Goal: Transaction & Acquisition: Obtain resource

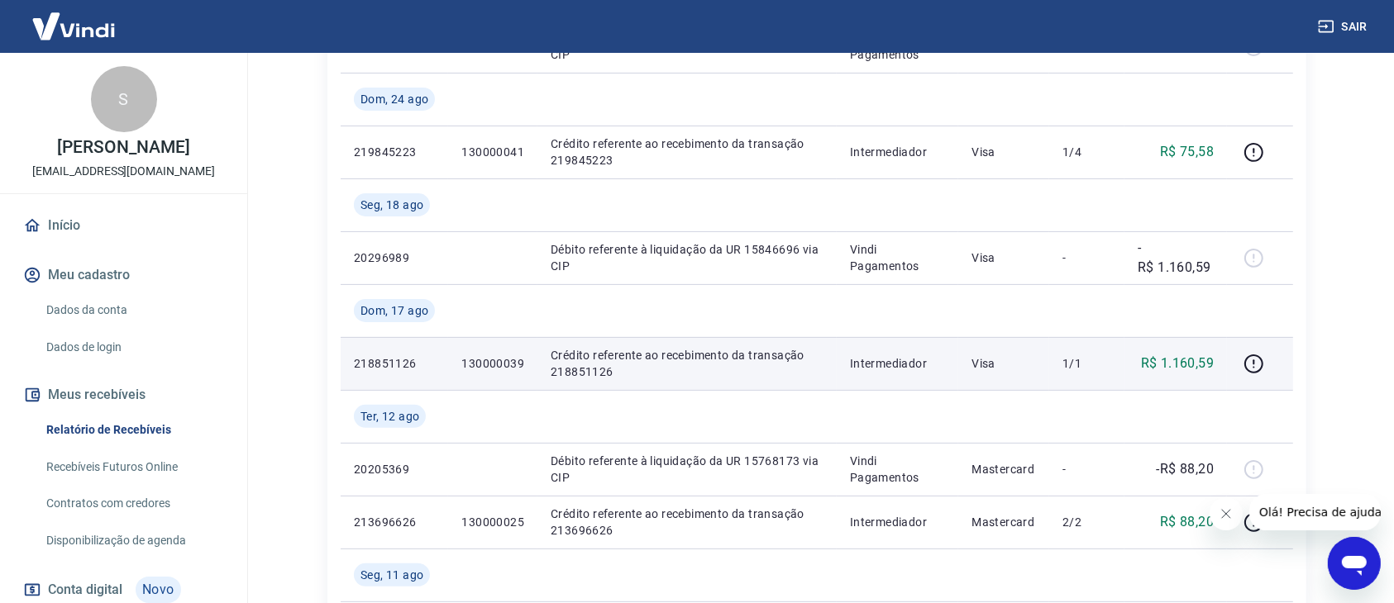
scroll to position [495, 0]
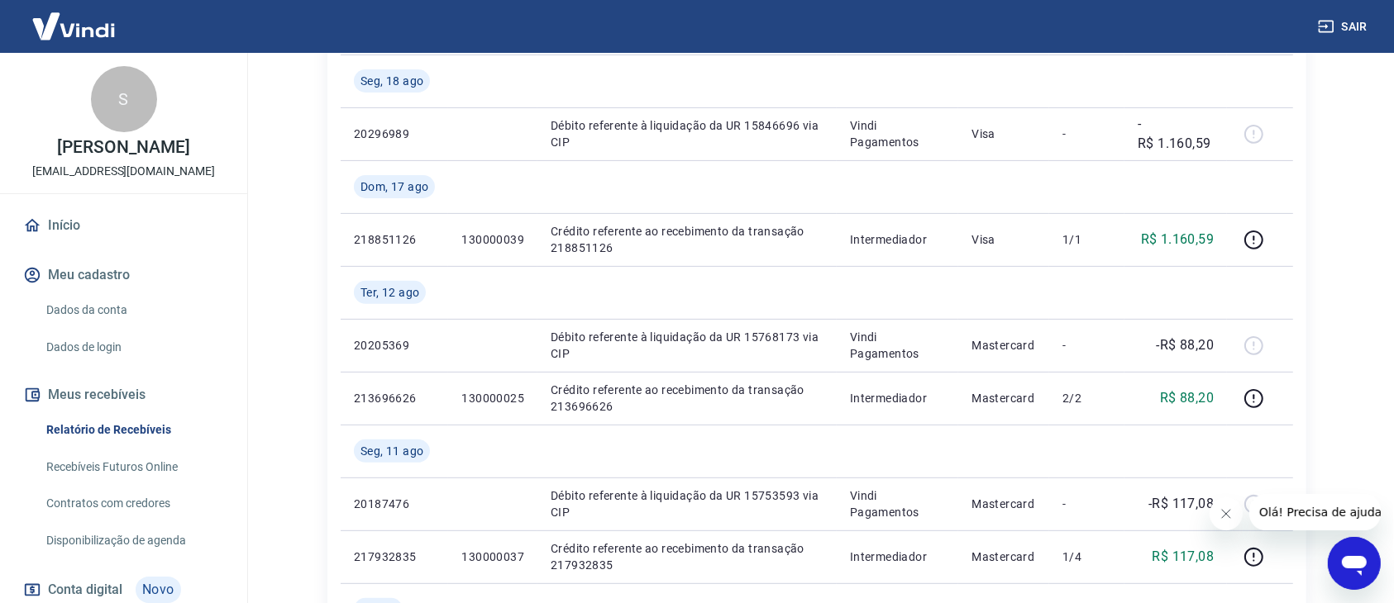
click at [1352, 556] on icon "Abrir janela de mensagens" at bounding box center [1353, 565] width 25 height 20
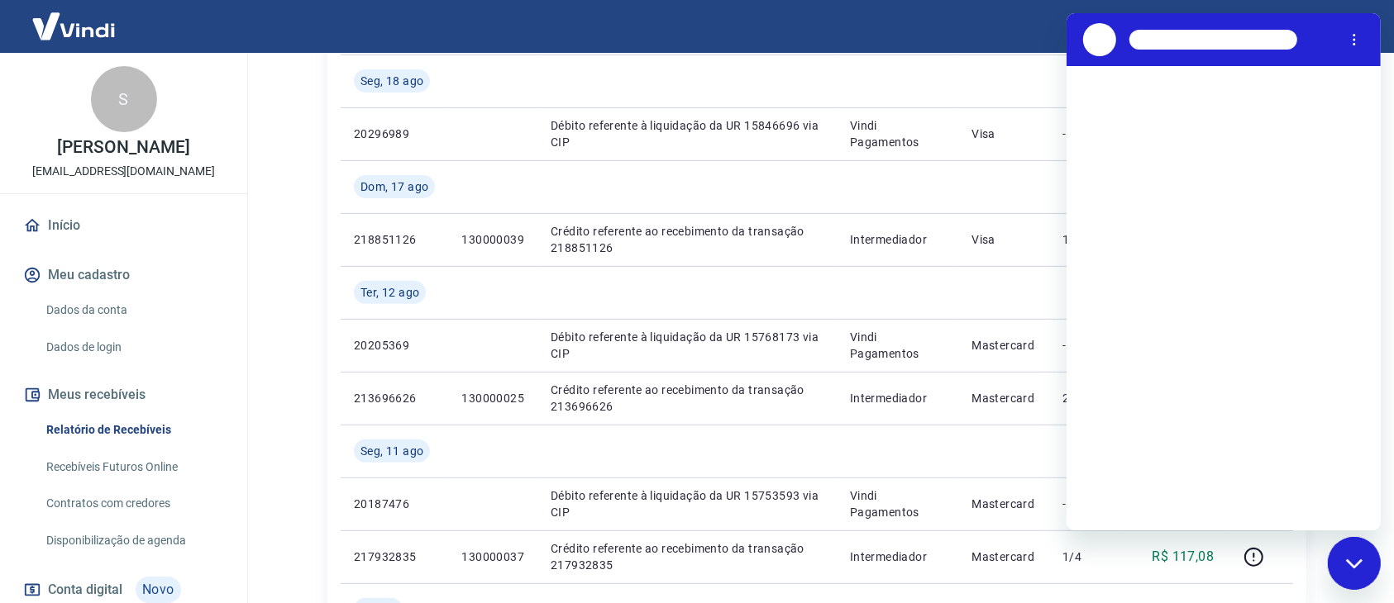
scroll to position [0, 0]
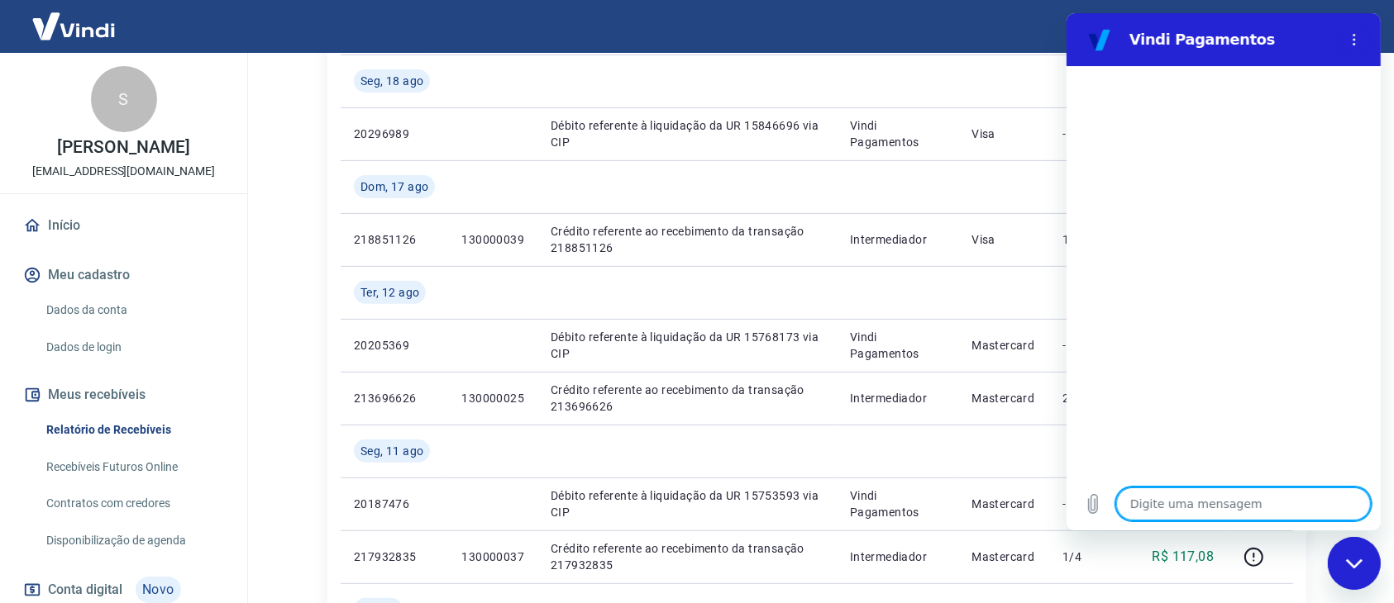
type textarea "B"
type textarea "x"
type textarea "Bp"
type textarea "x"
type textarea "Bpo"
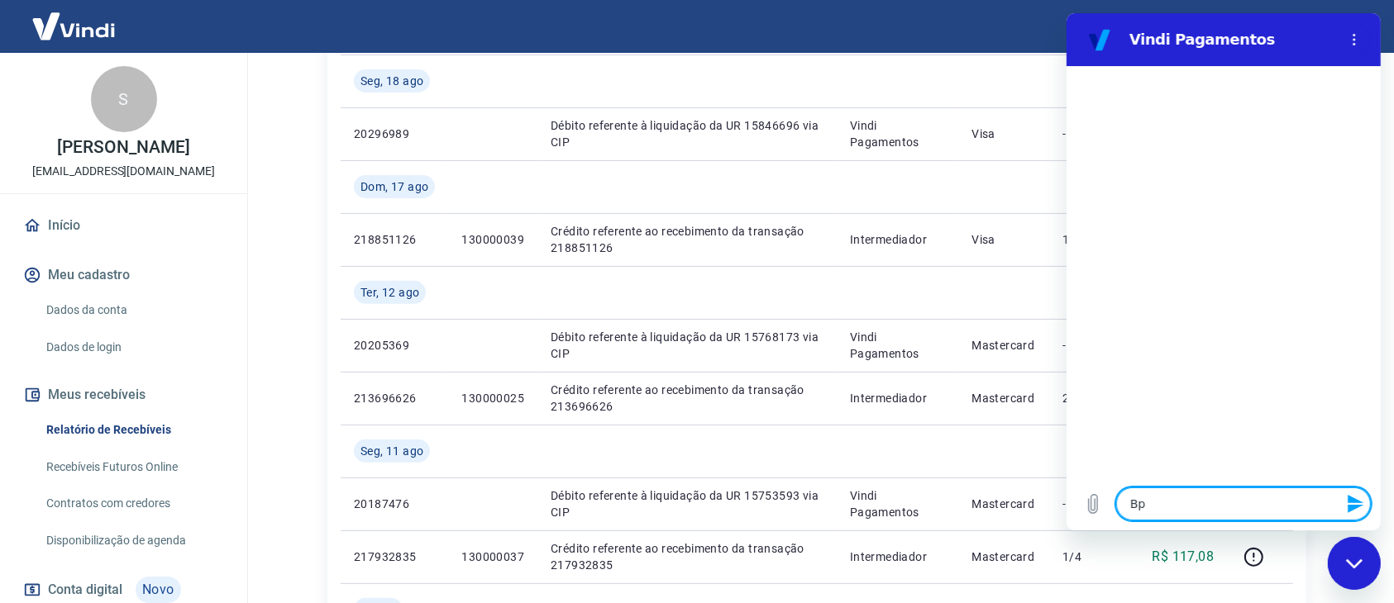
type textarea "x"
type textarea "Bpom"
type textarea "x"
type textarea "Bpom"
type textarea "x"
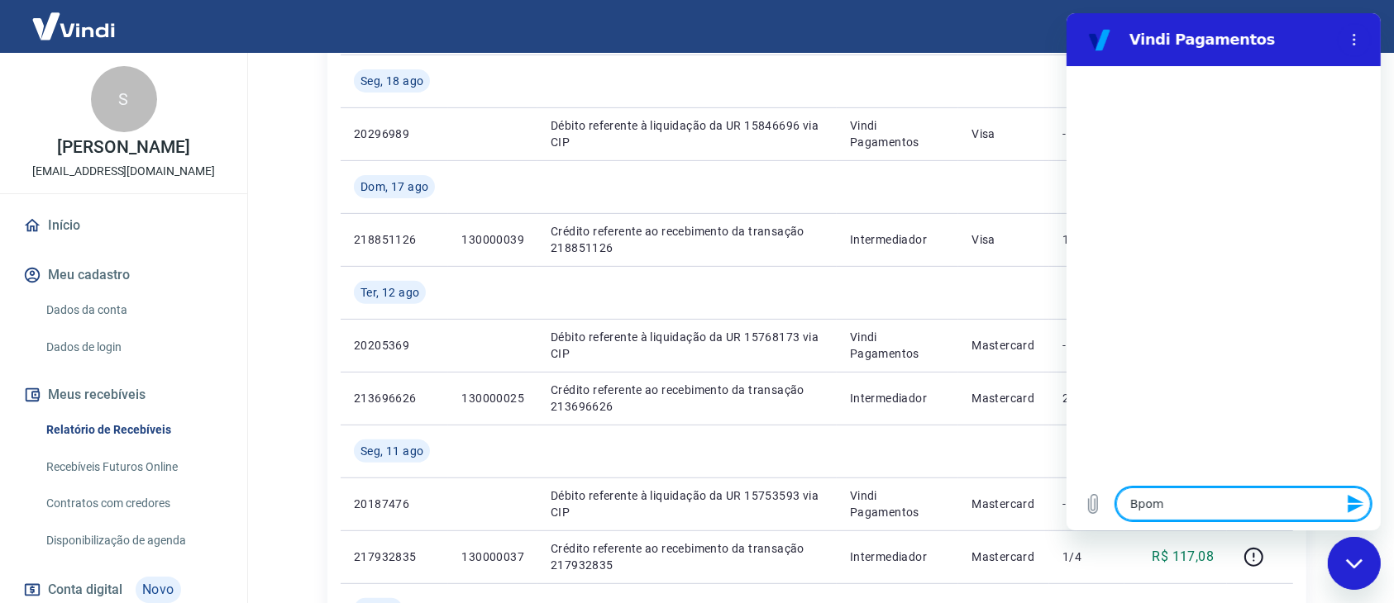
type textarea "Bpom d"
type textarea "x"
type textarea "Bpom di"
type textarea "x"
type textarea "Bpom dia"
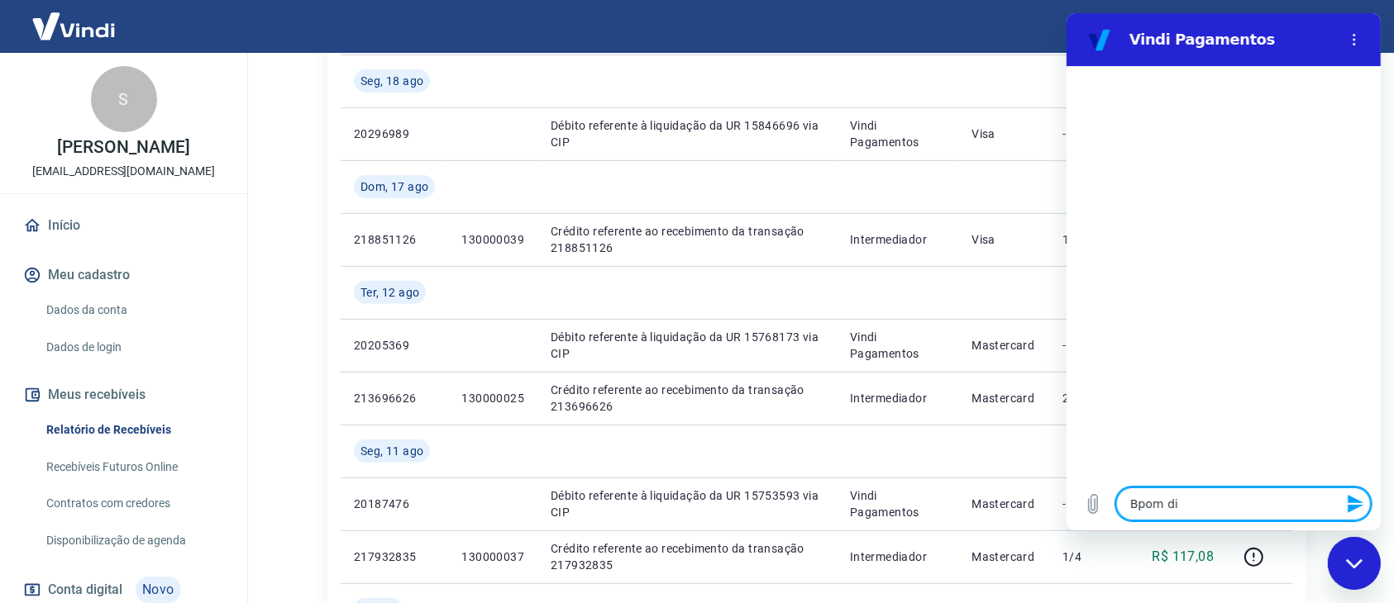
type textarea "x"
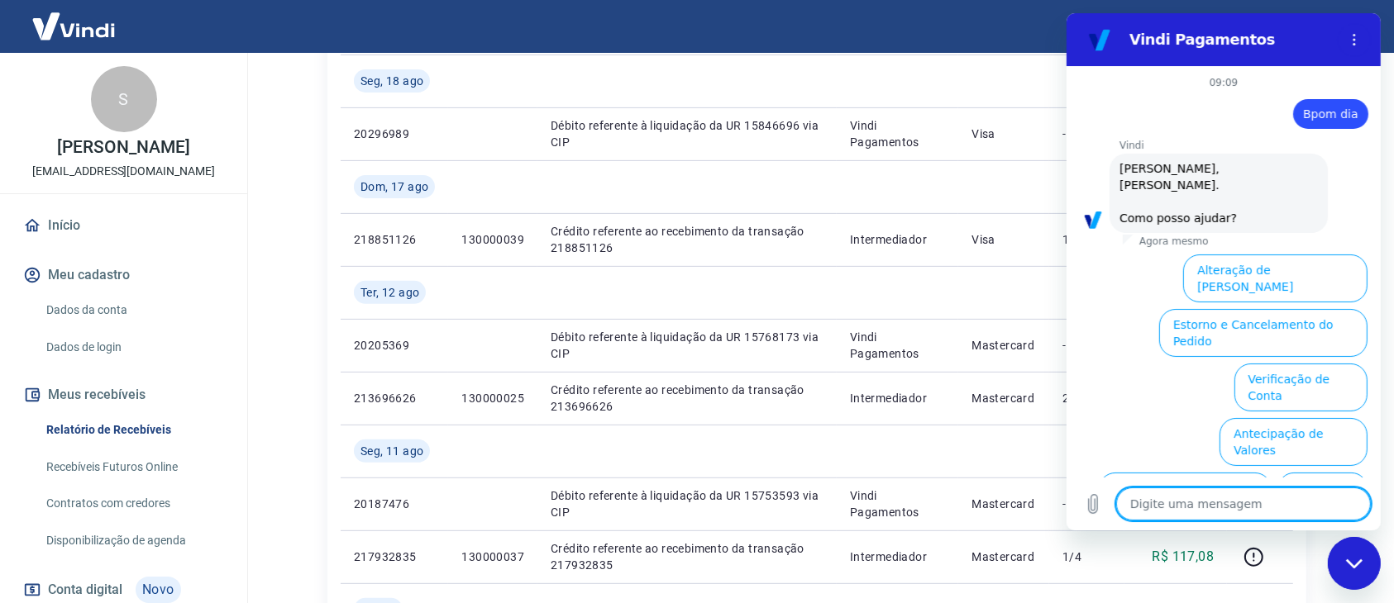
scroll to position [102, 0]
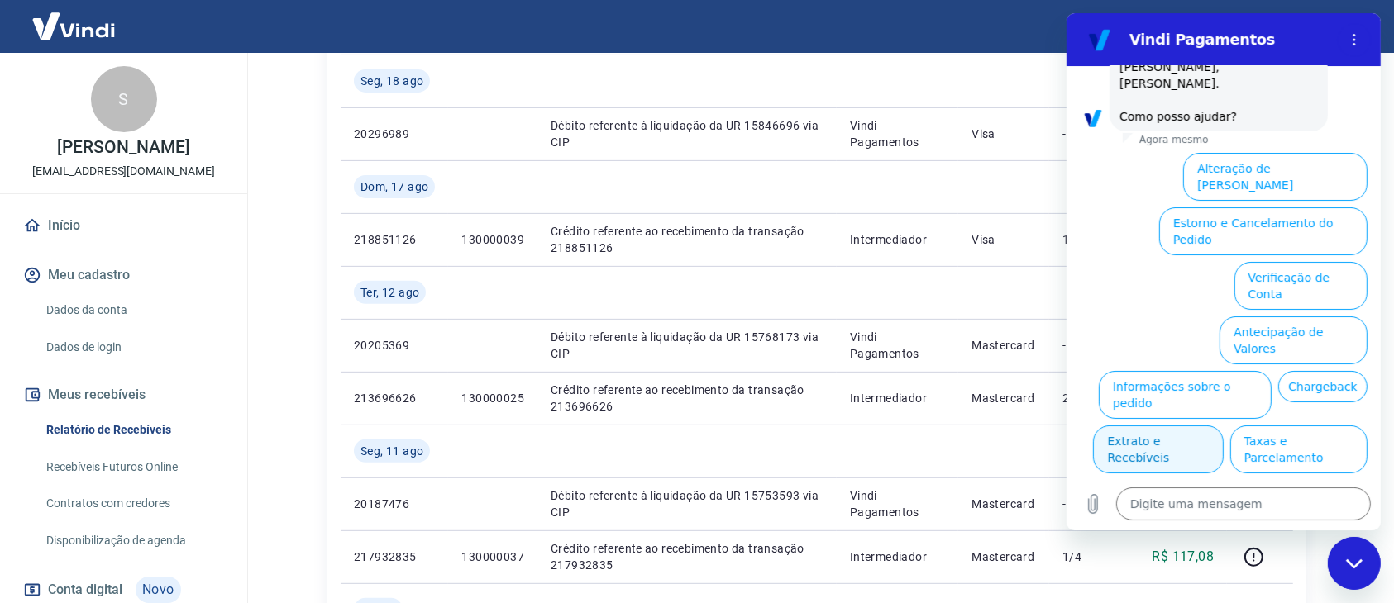
click at [1222, 426] on button "Extrato e Recebíveis" at bounding box center [1157, 450] width 130 height 48
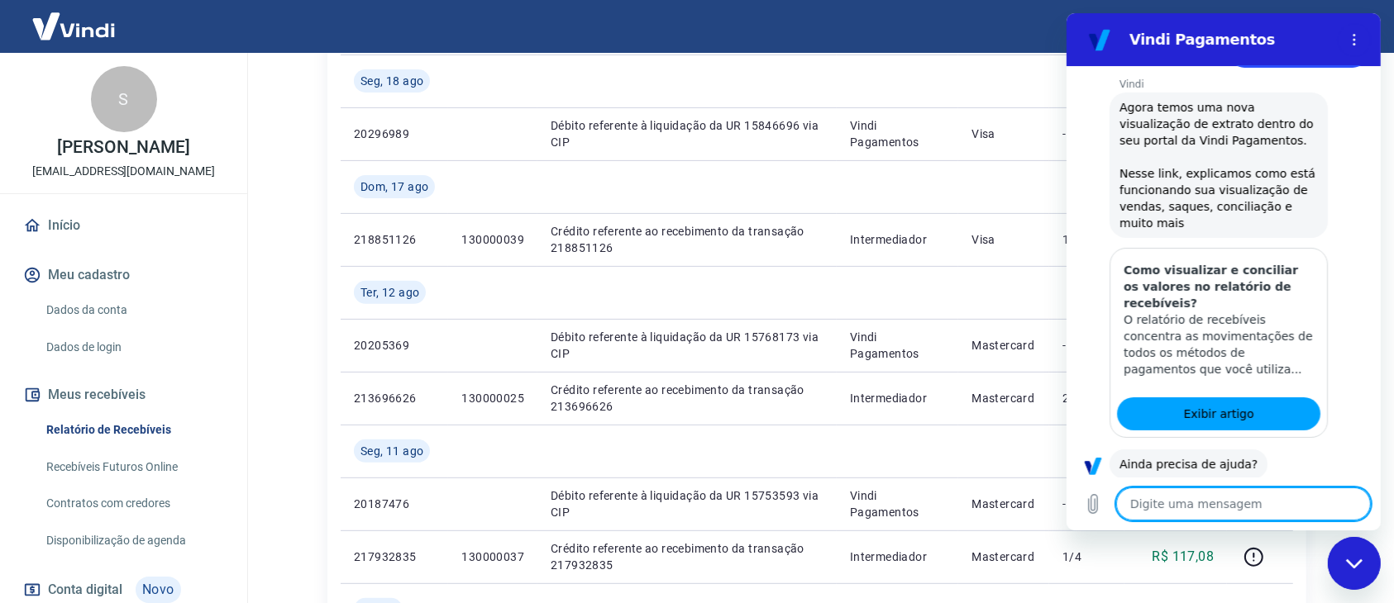
scroll to position [246, 0]
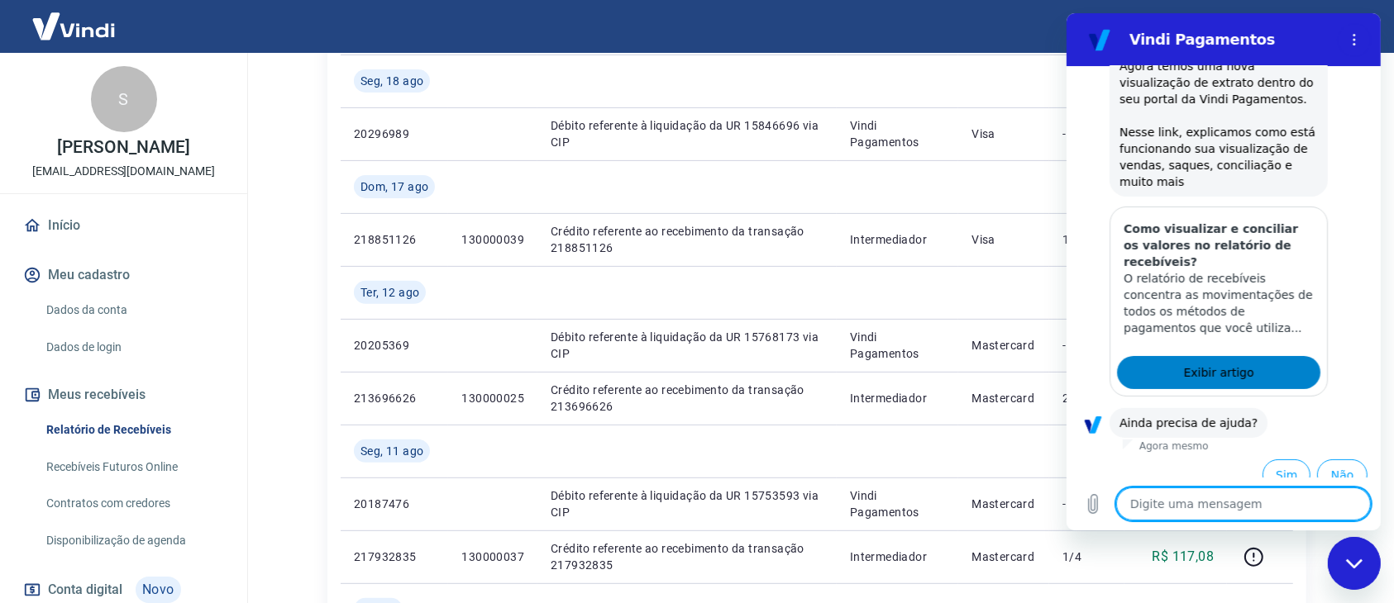
click at [1183, 363] on span "Exibir artigo" at bounding box center [1217, 373] width 70 height 20
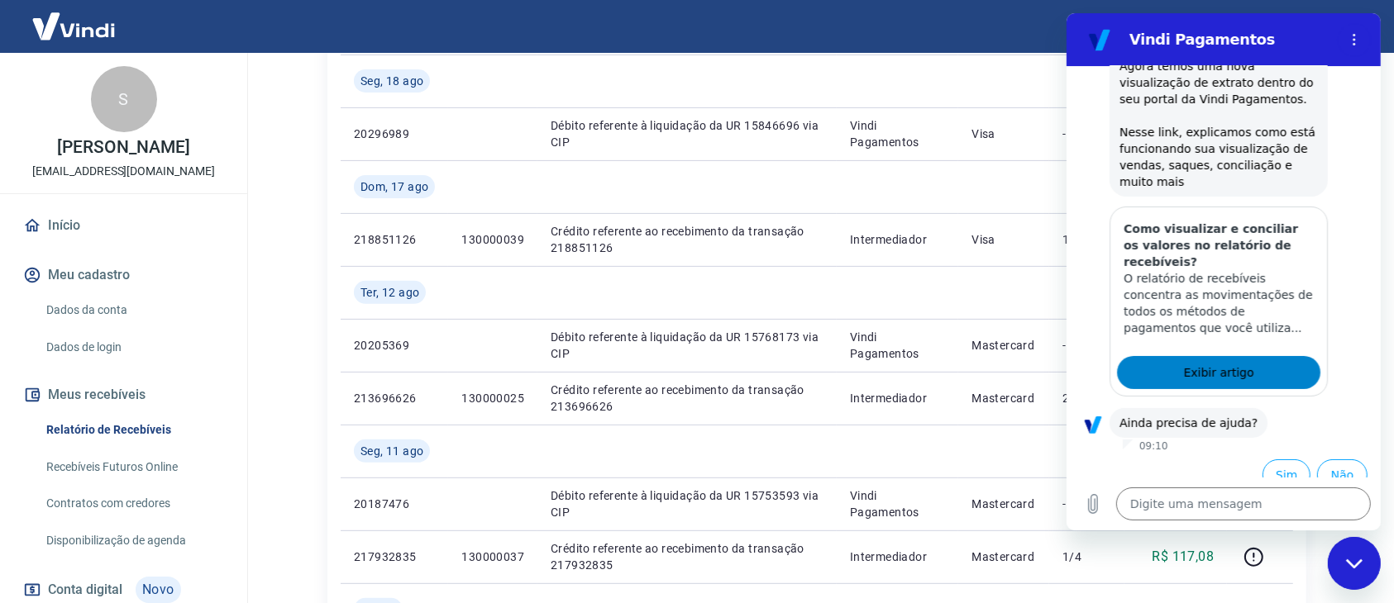
type textarea "x"
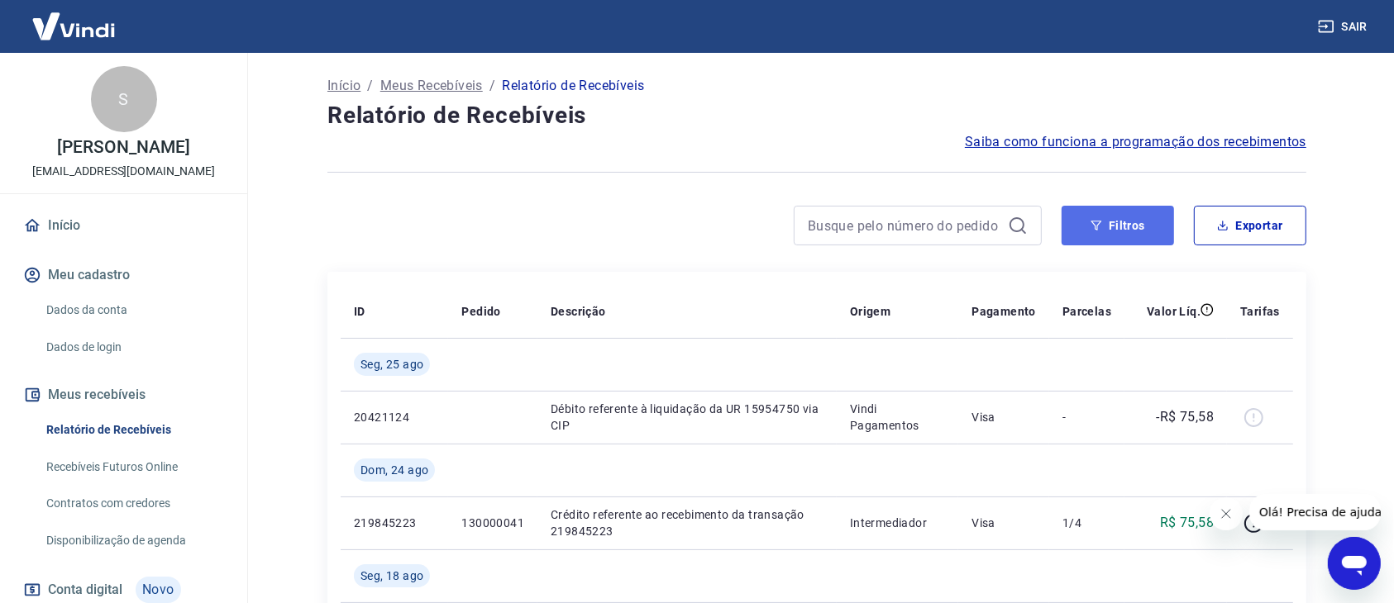
click at [1135, 226] on button "Filtros" at bounding box center [1117, 226] width 112 height 40
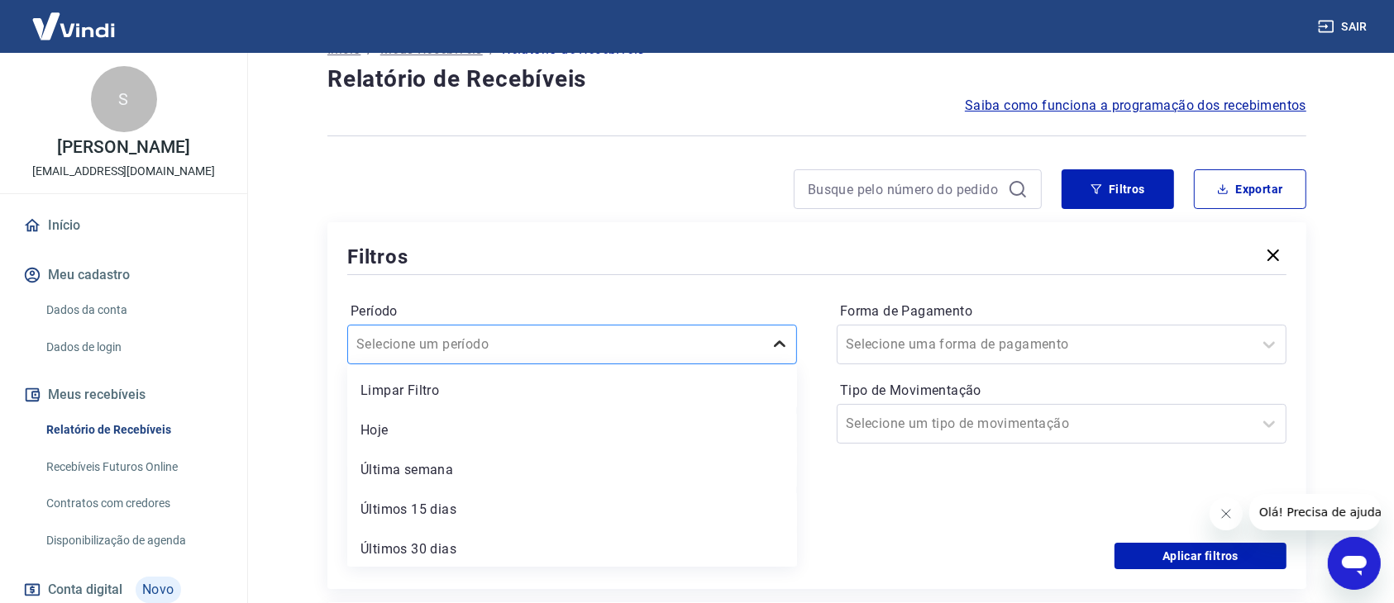
click at [783, 365] on div "option Limpar Filtro focused, 1 of 7. 7 results available. Use Up and Down to c…" at bounding box center [572, 345] width 450 height 40
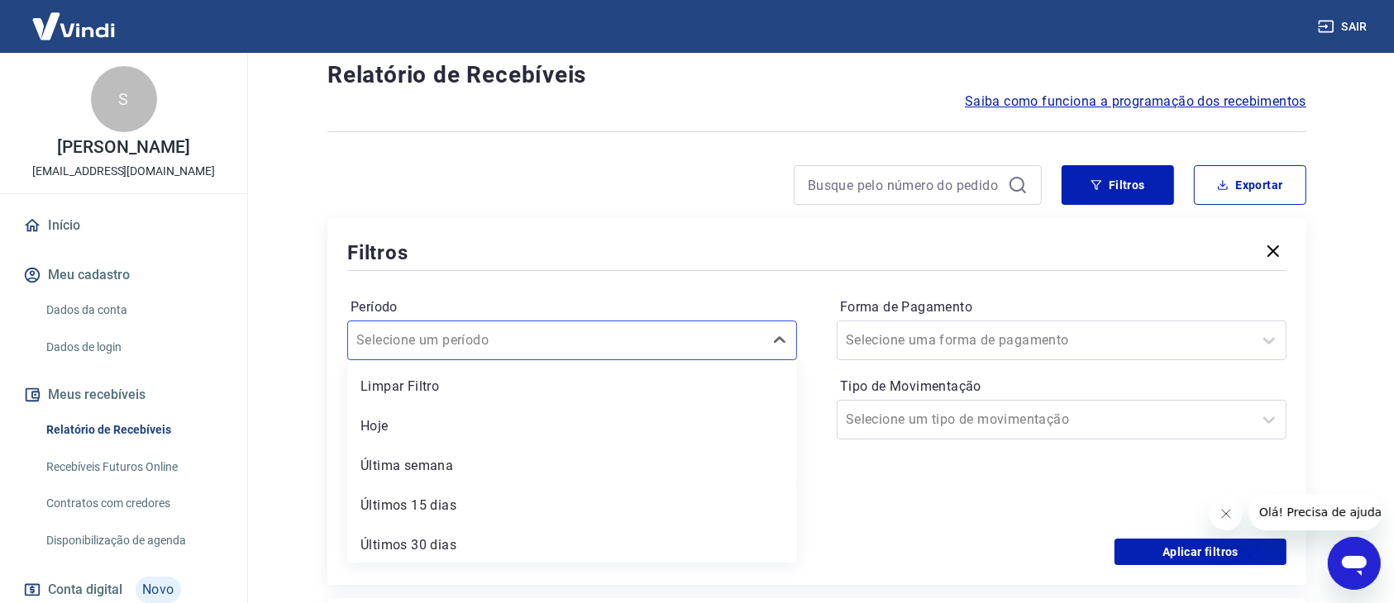
scroll to position [45, 0]
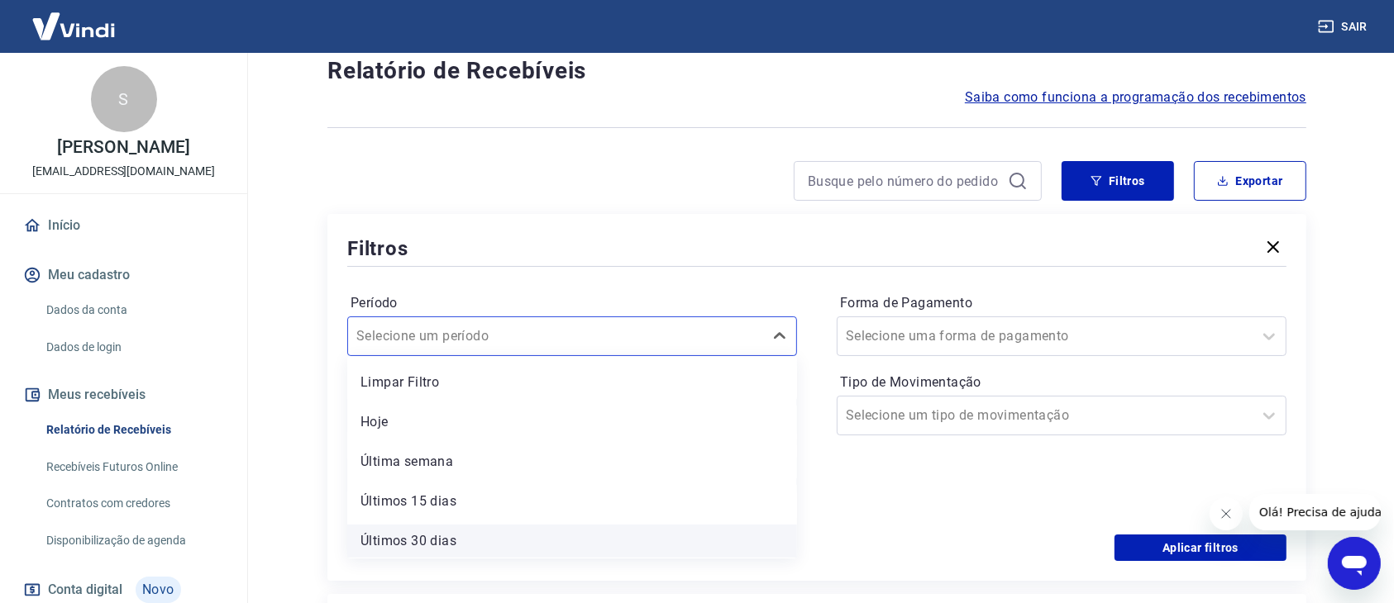
click at [445, 536] on div "Últimos 30 dias" at bounding box center [572, 541] width 450 height 33
click at [436, 545] on div "Aplicar filtros" at bounding box center [816, 548] width 939 height 26
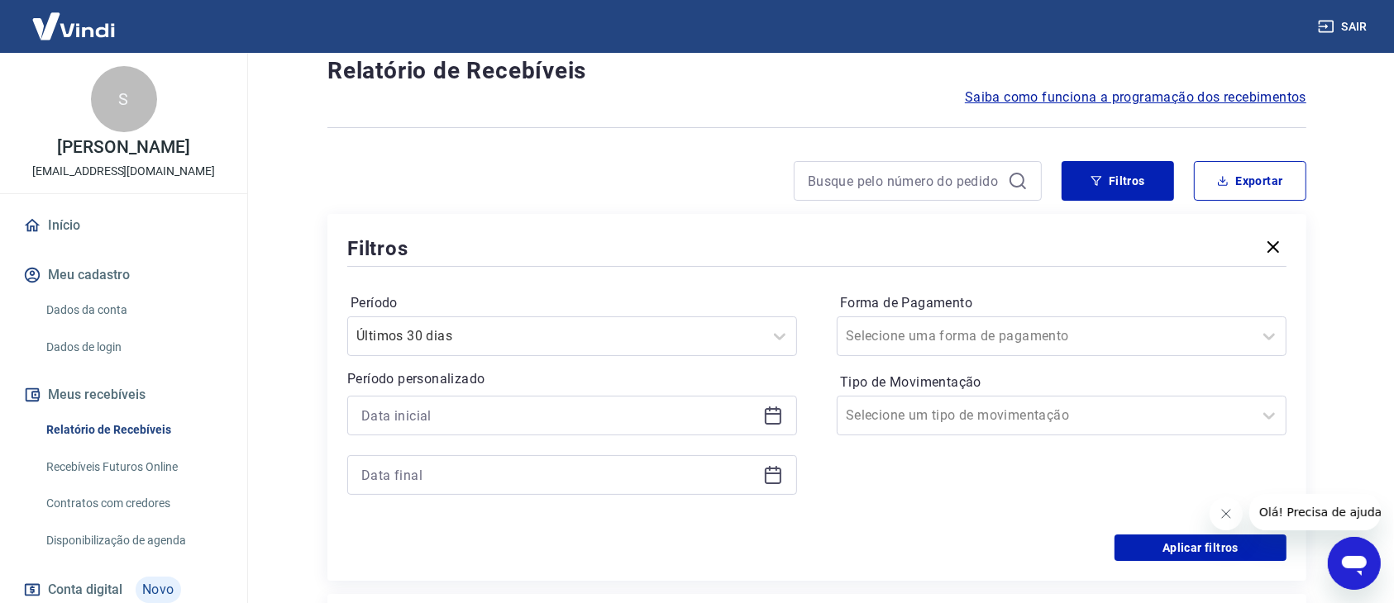
click at [770, 417] on icon at bounding box center [773, 416] width 20 height 20
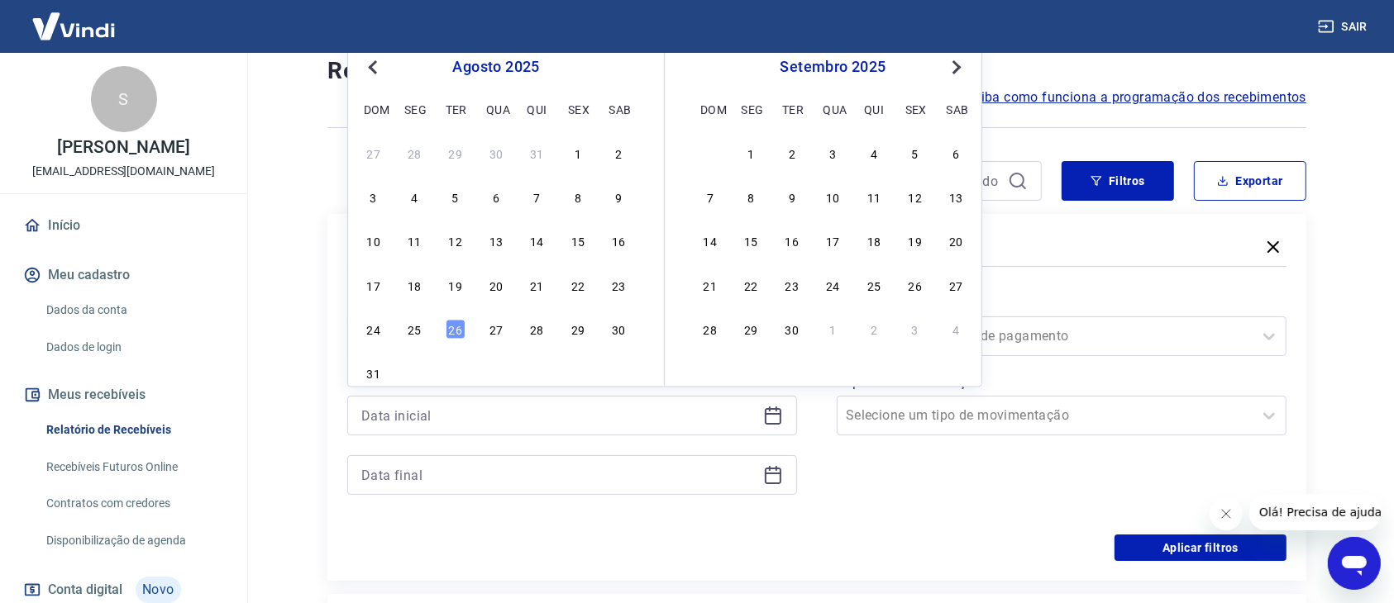
click at [365, 68] on button "Previous Month" at bounding box center [373, 68] width 20 height 20
click at [452, 155] on div "1" at bounding box center [456, 153] width 20 height 20
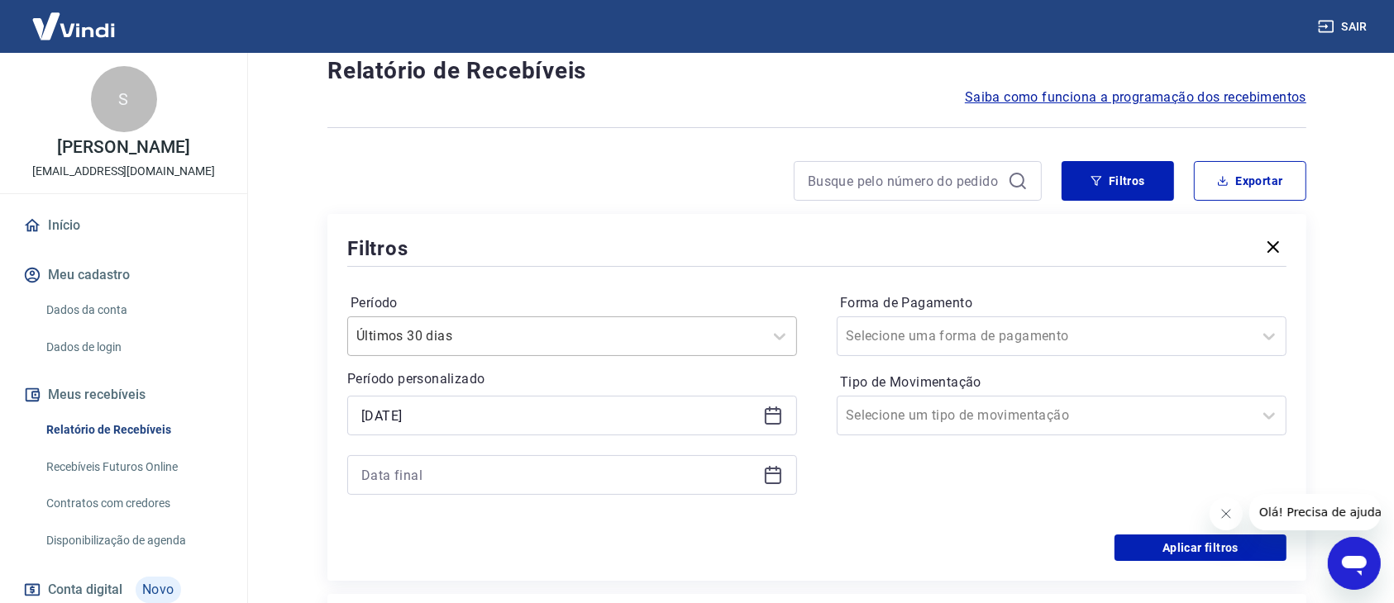
type input "01/07/2025"
click at [771, 473] on icon at bounding box center [773, 474] width 17 height 2
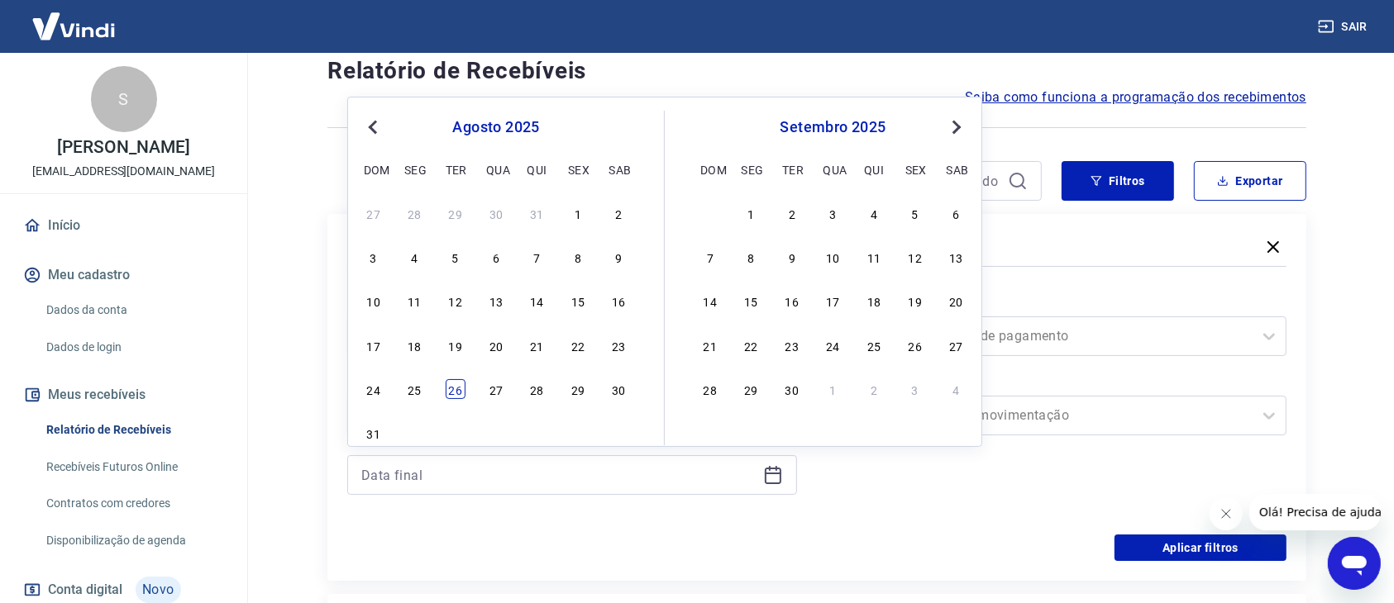
click at [456, 394] on div "26" at bounding box center [456, 389] width 20 height 20
click at [456, 396] on div "01/07/2025" at bounding box center [572, 416] width 450 height 40
type input "26/08/2025"
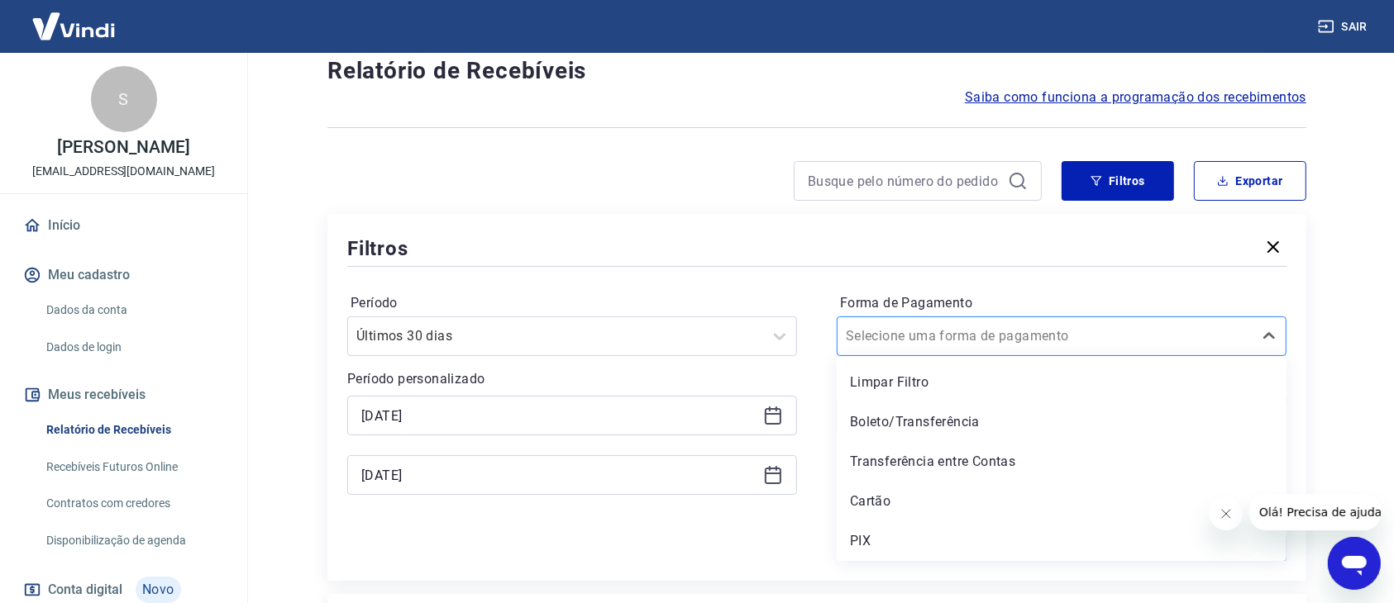
click at [921, 334] on input "Forma de Pagamento" at bounding box center [929, 336] width 167 height 20
click at [1381, 342] on main "Início / Meus Recebíveis / Relatório de Recebíveis Relatório de Recebíveis Saib…" at bounding box center [817, 283] width 1154 height 550
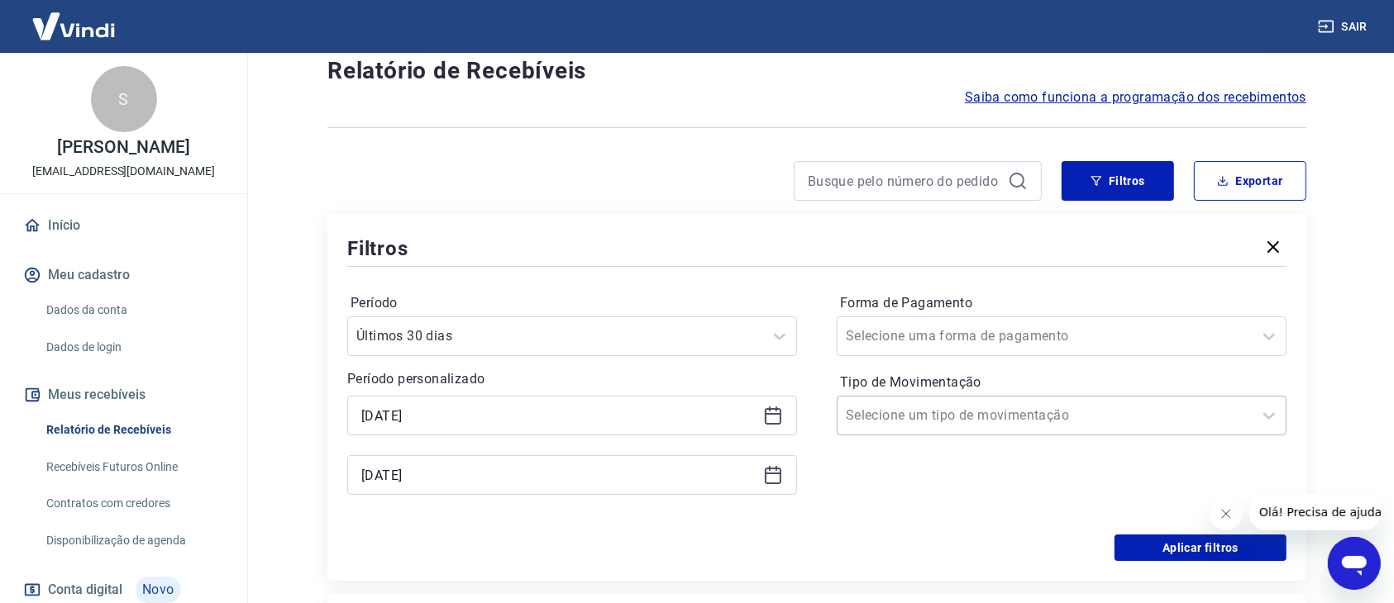
click at [956, 415] on input "Tipo de Movimentação" at bounding box center [929, 416] width 167 height 20
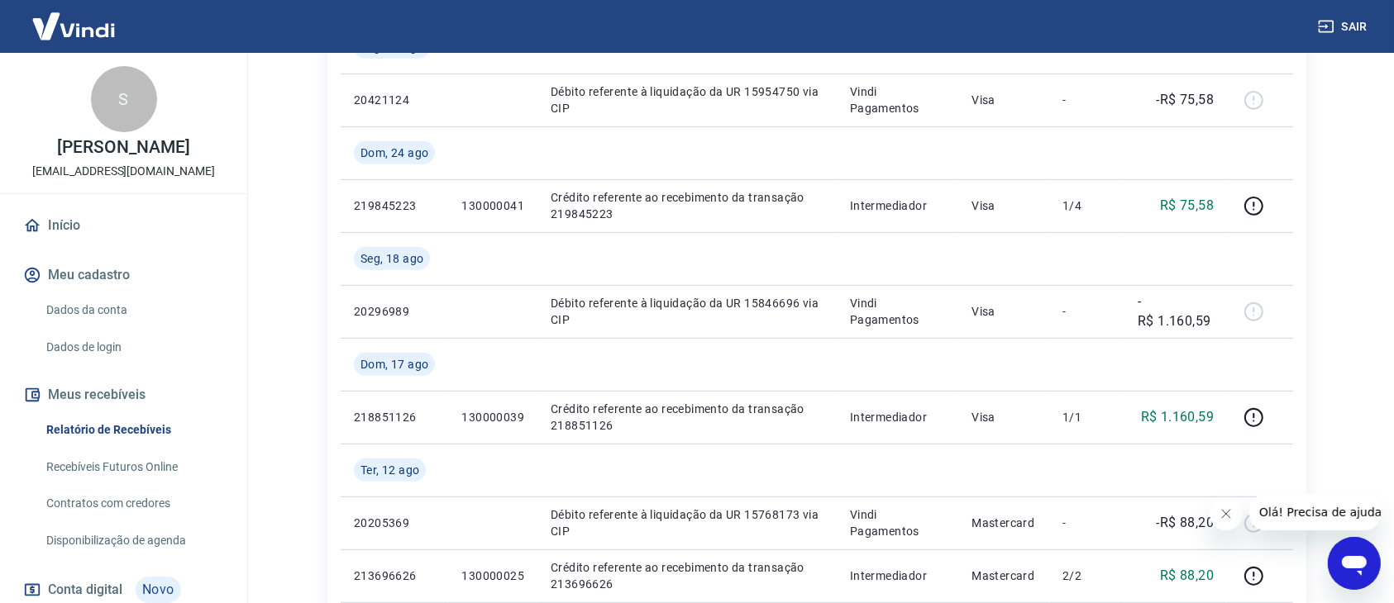
scroll to position [64, 0]
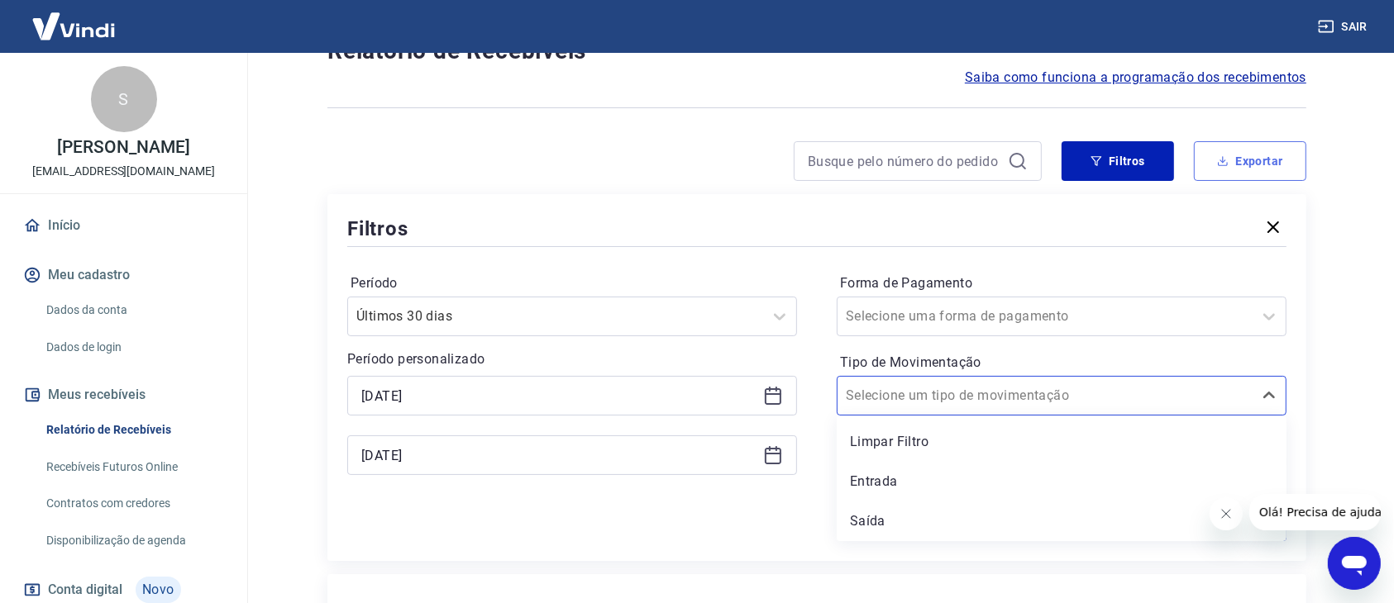
click at [1247, 161] on button "Exportar" at bounding box center [1250, 161] width 112 height 40
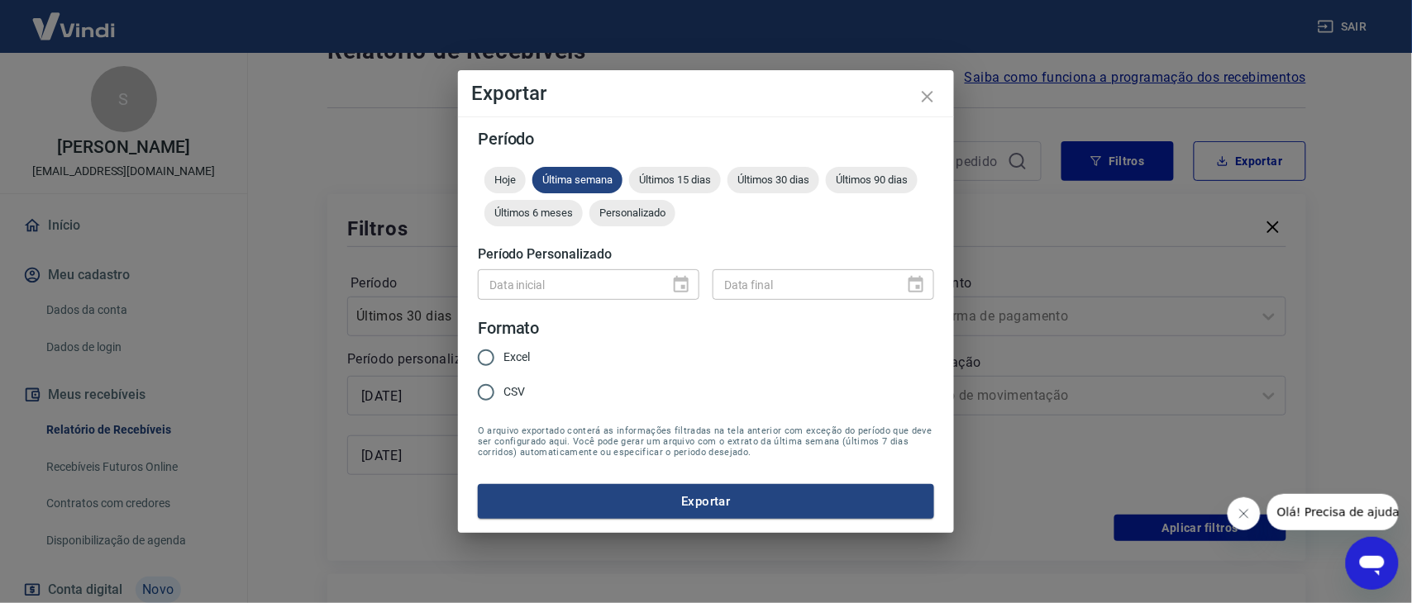
click at [487, 355] on input "Excel" at bounding box center [486, 358] width 35 height 35
radio input "true"
click at [647, 215] on span "Personalizado" at bounding box center [632, 213] width 86 height 12
click at [687, 284] on icon "Choose date" at bounding box center [681, 285] width 20 height 20
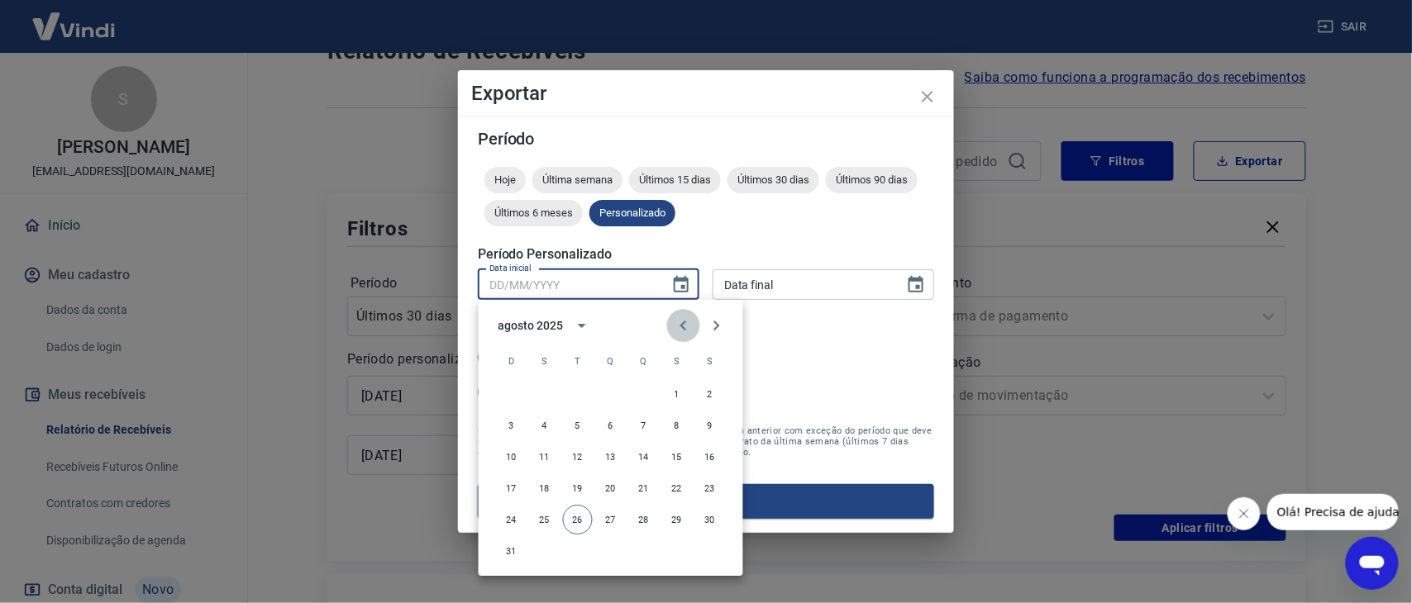
click at [679, 322] on icon "Previous month" at bounding box center [684, 326] width 20 height 20
click at [578, 397] on button "1" at bounding box center [578, 394] width 30 height 30
type input "01/07/2025"
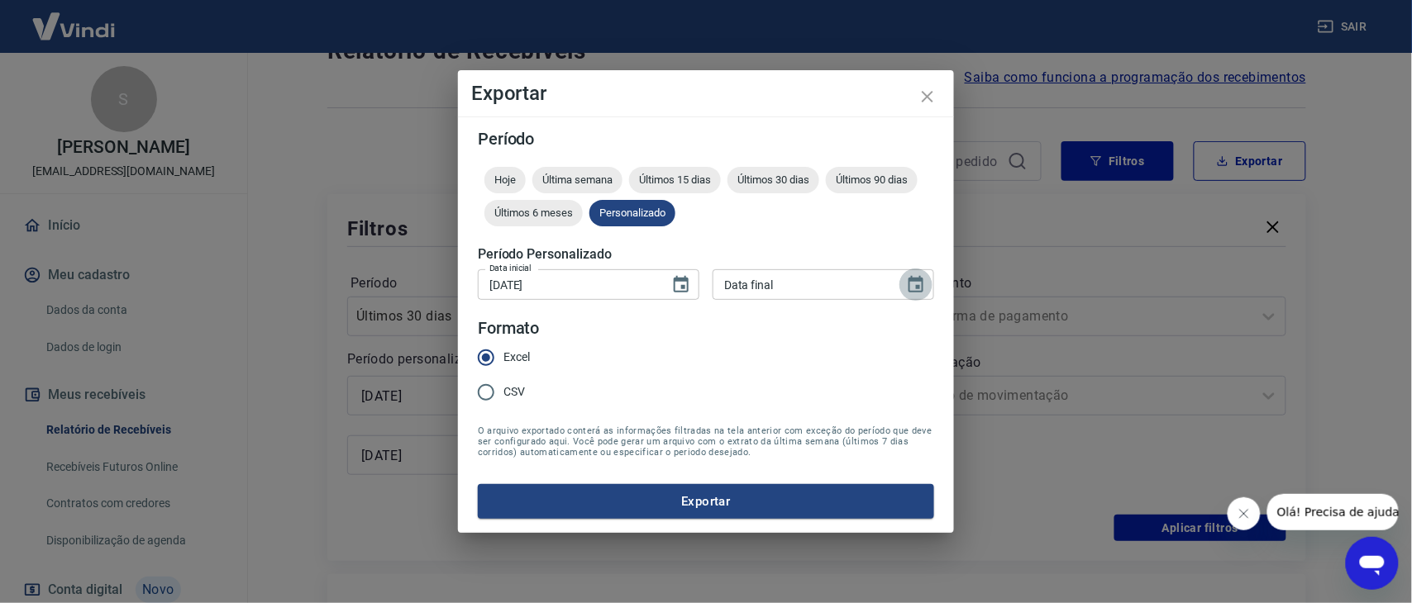
click at [922, 280] on icon "Choose date" at bounding box center [915, 284] width 15 height 17
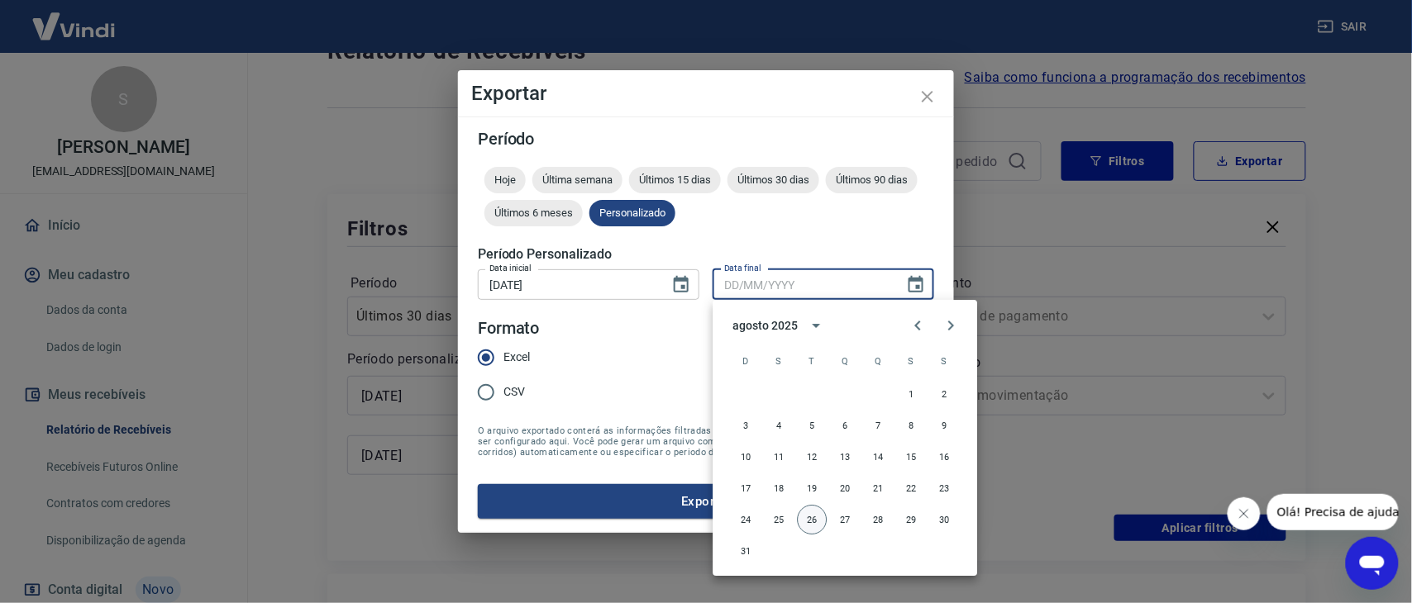
click at [813, 518] on button "26" at bounding box center [813, 520] width 30 height 30
type input "26/08/2025"
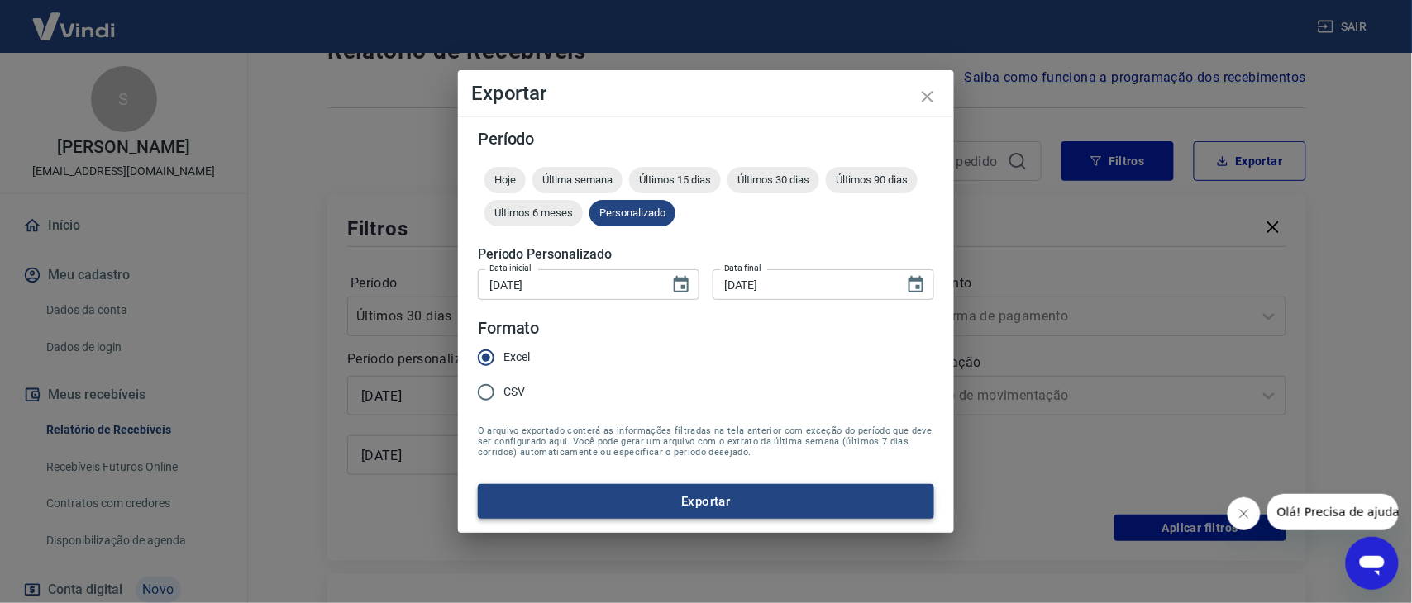
click at [731, 503] on button "Exportar" at bounding box center [706, 501] width 456 height 35
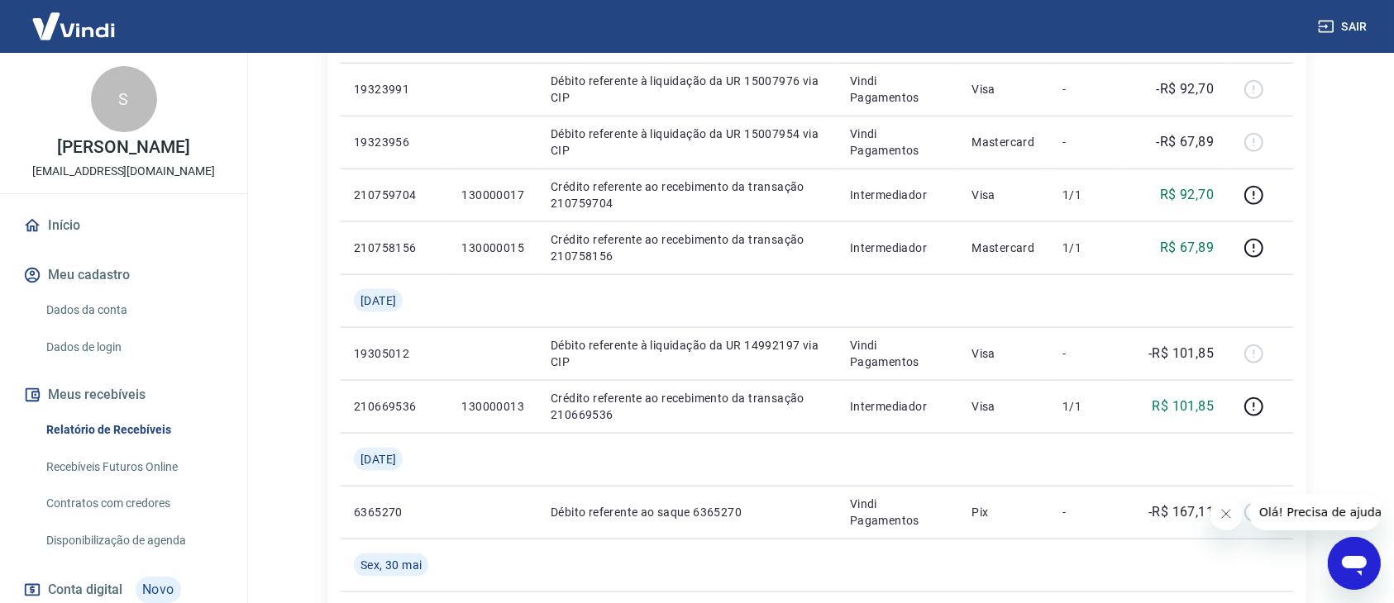
scroll to position [2172, 0]
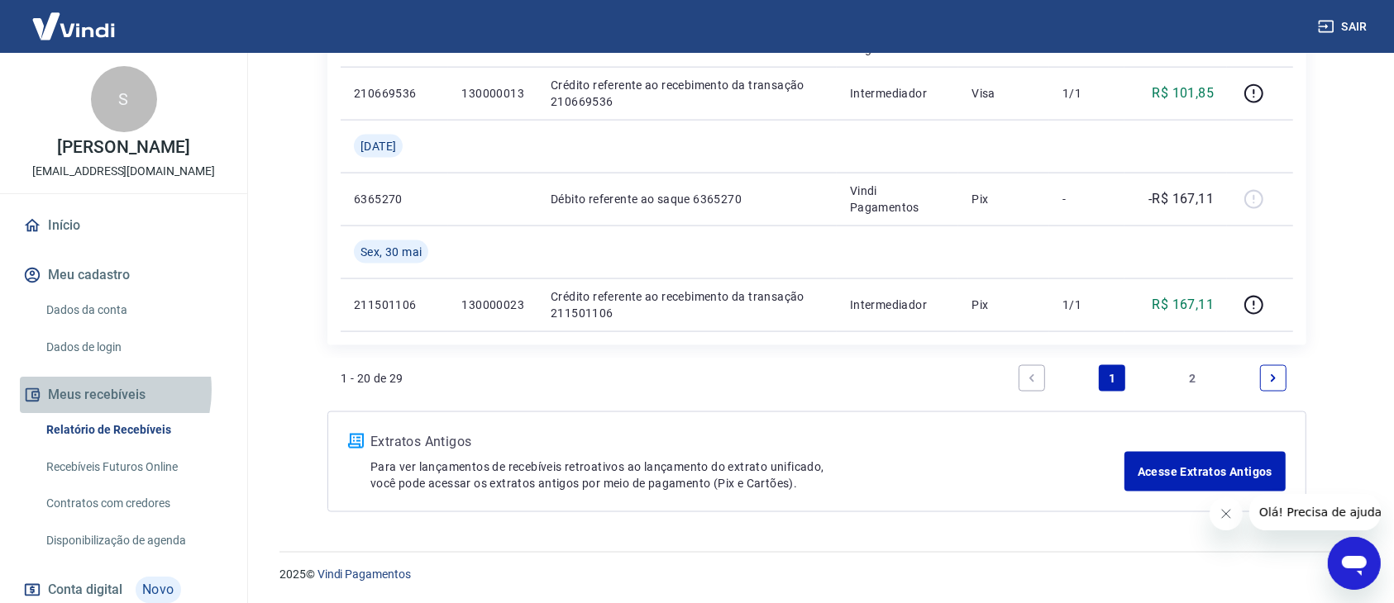
click at [88, 408] on button "Meus recebíveis" at bounding box center [123, 395] width 207 height 36
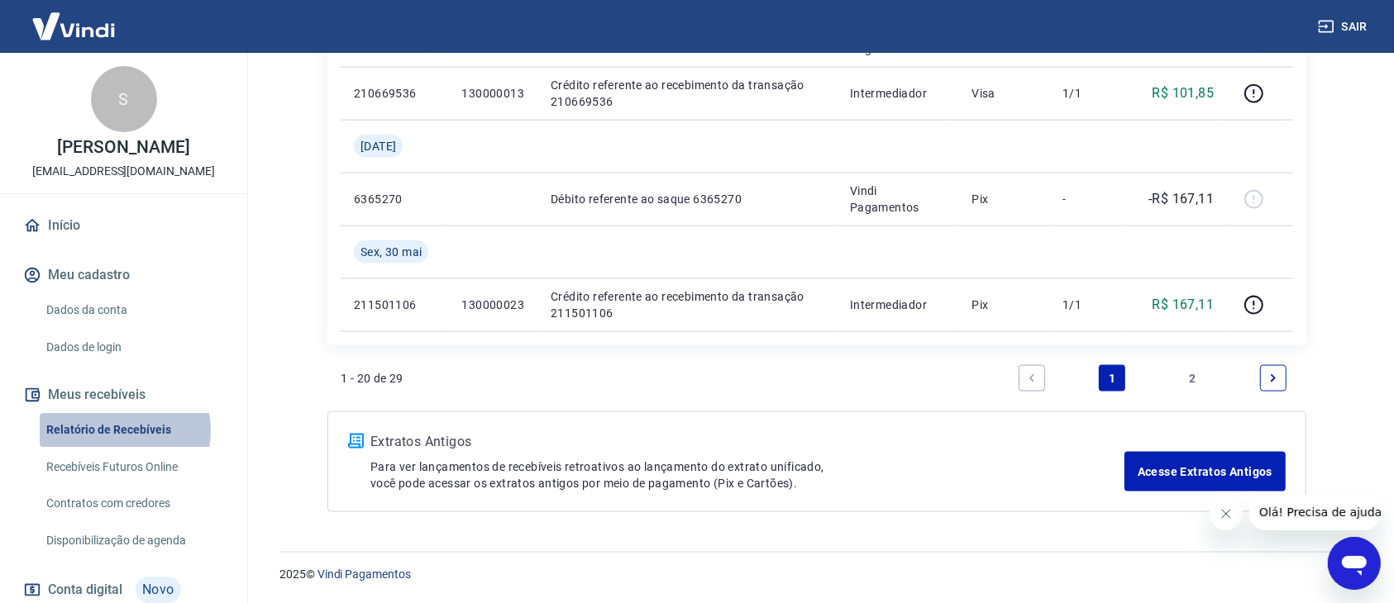
click at [112, 447] on link "Relatório de Recebíveis" at bounding box center [134, 430] width 188 height 34
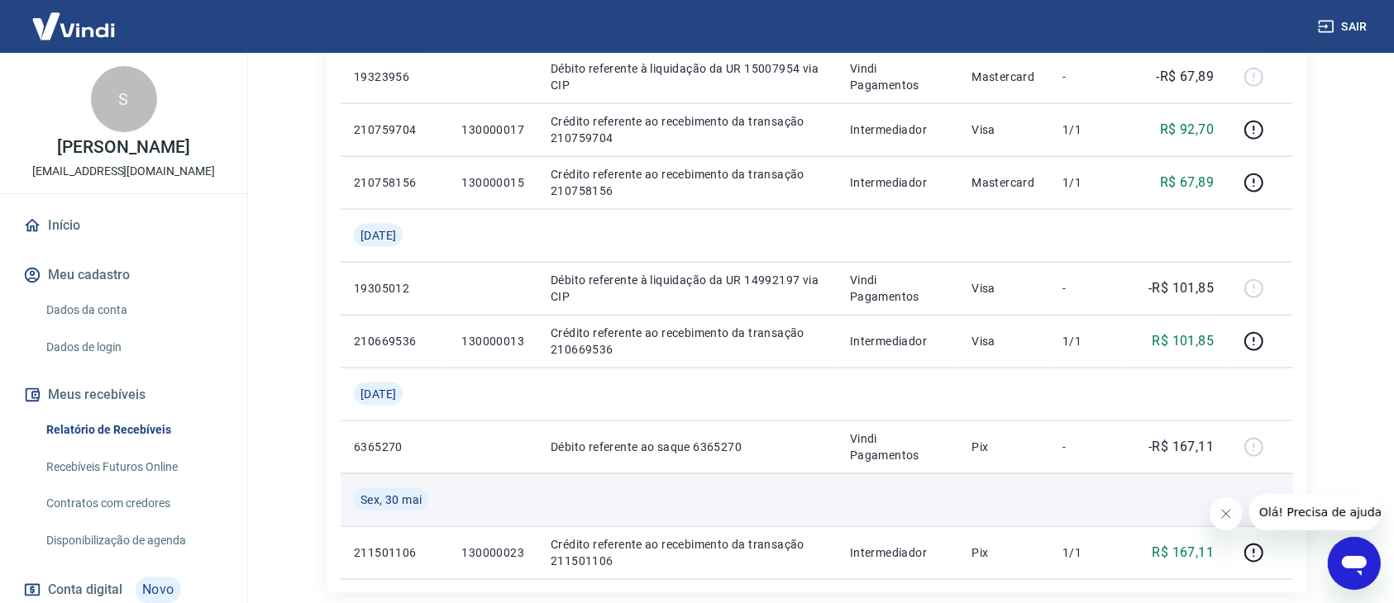
scroll to position [1800, 0]
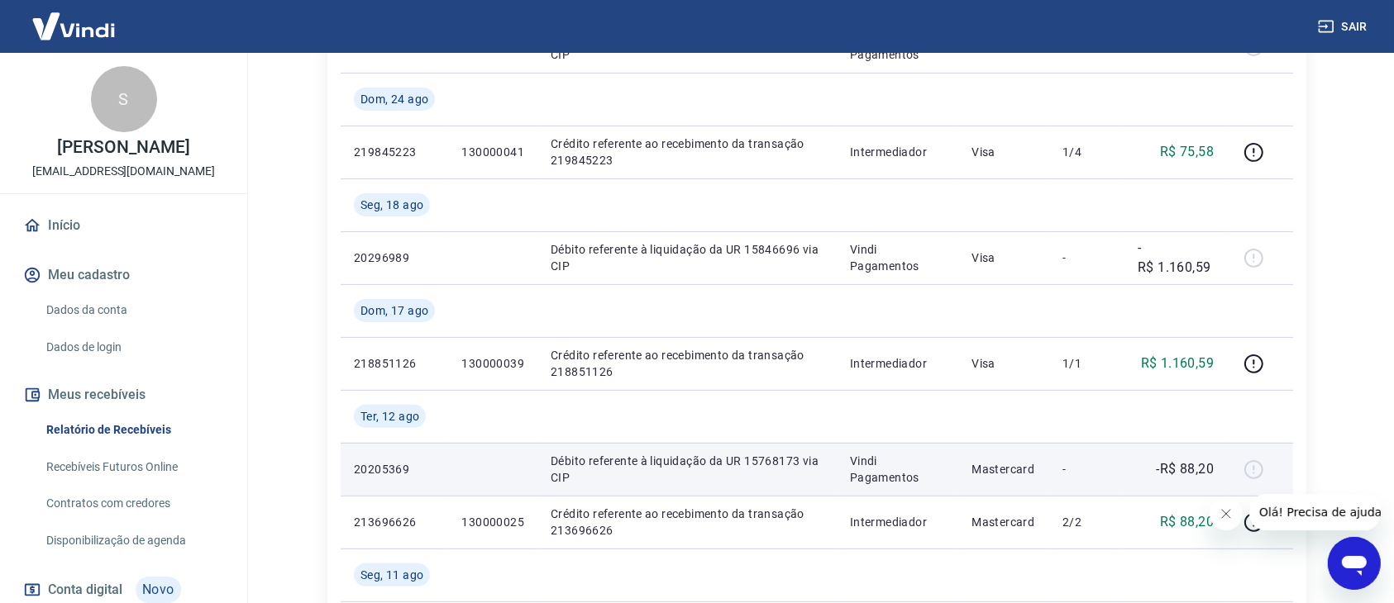
scroll to position [123, 0]
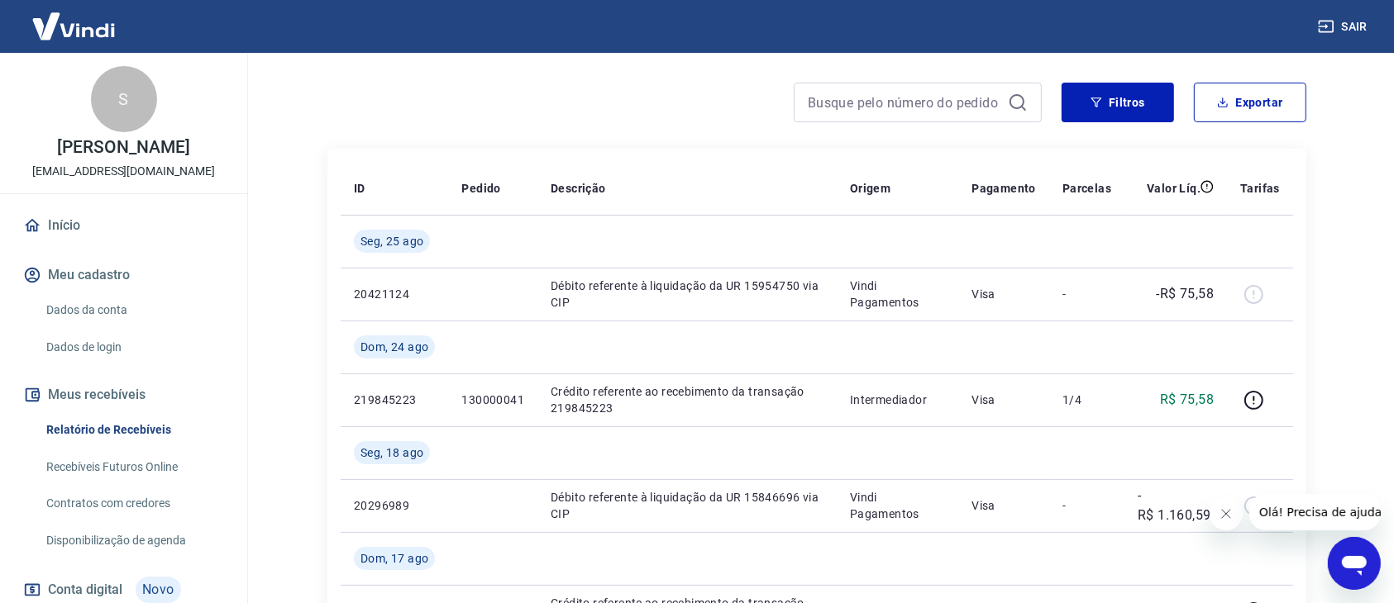
click at [67, 293] on button "Meu cadastro" at bounding box center [123, 275] width 207 height 36
click at [71, 327] on link "Dados da conta" at bounding box center [134, 310] width 188 height 34
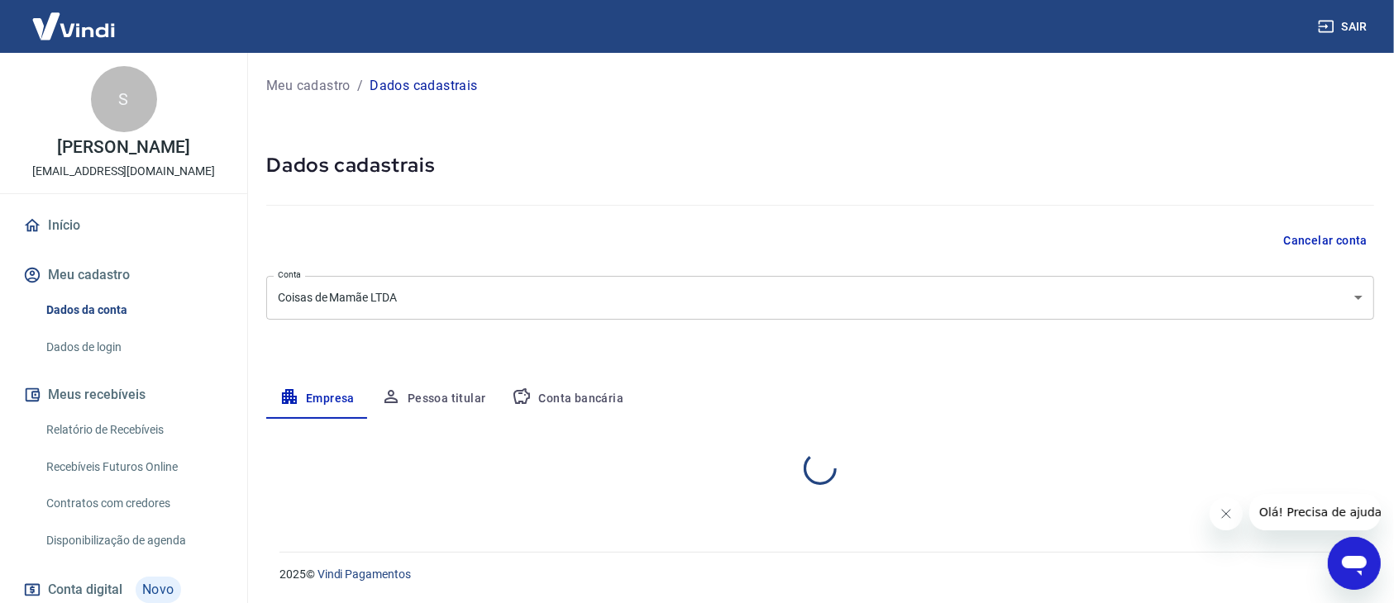
select select "SC"
select select "business"
click at [427, 401] on button "Pessoa titular" at bounding box center [433, 399] width 131 height 40
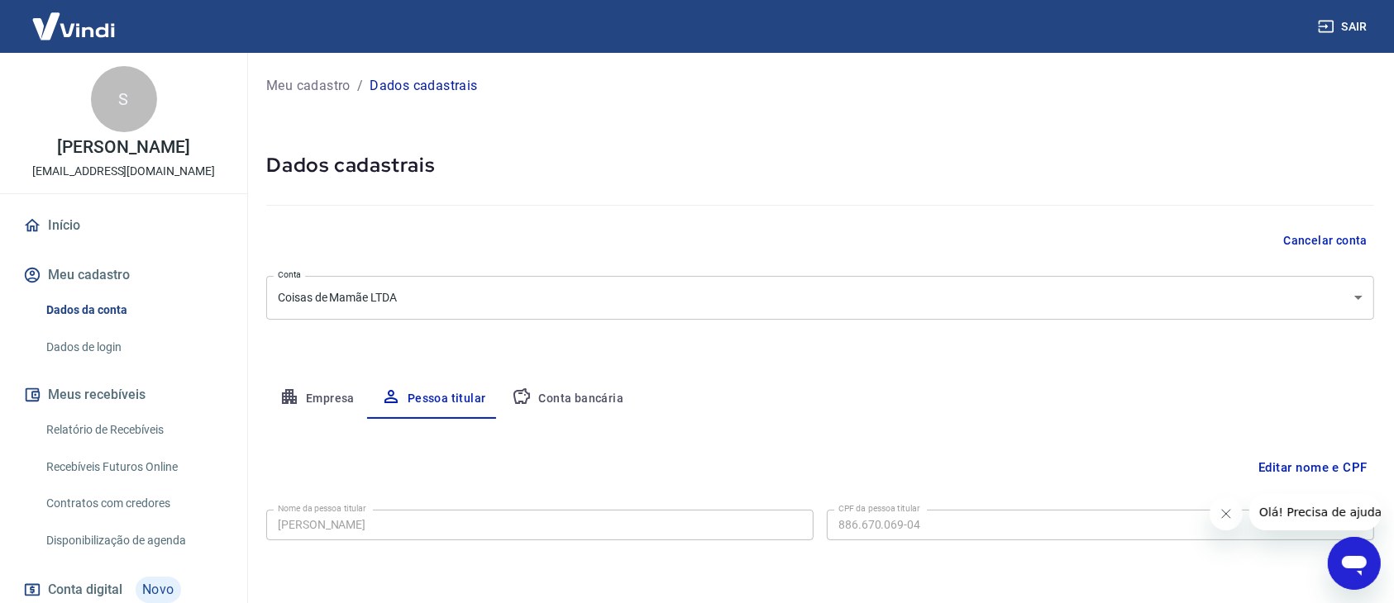
scroll to position [57, 0]
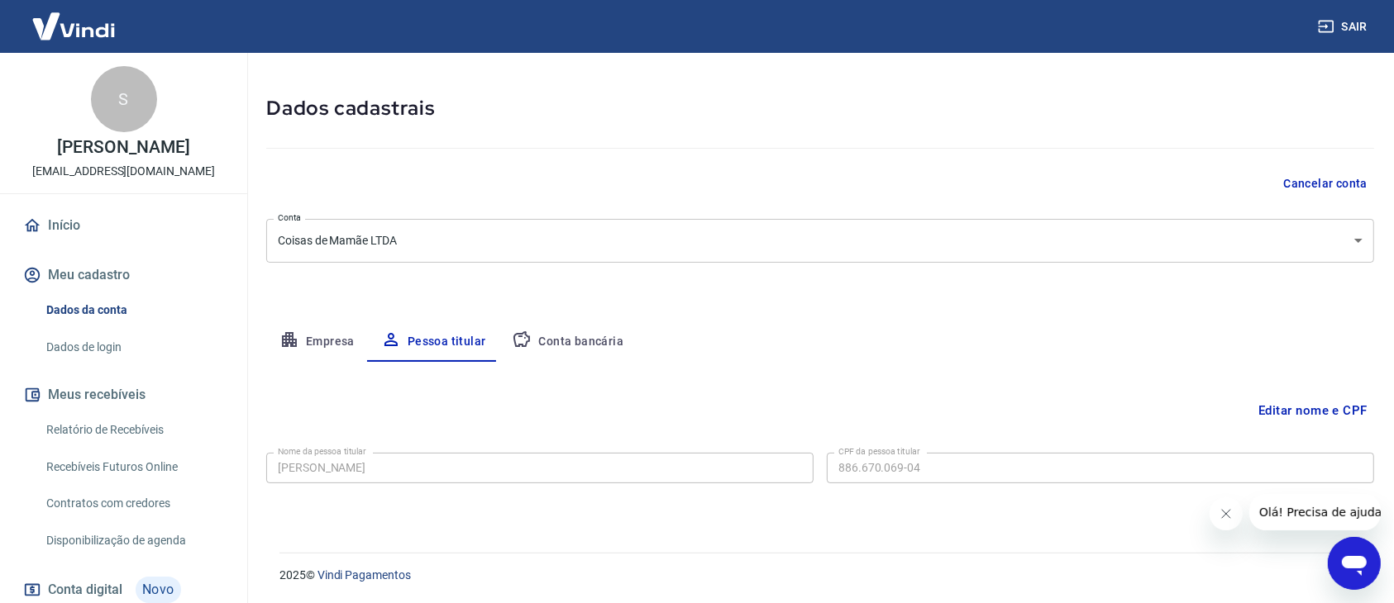
click at [76, 364] on link "Dados de login" at bounding box center [134, 348] width 188 height 34
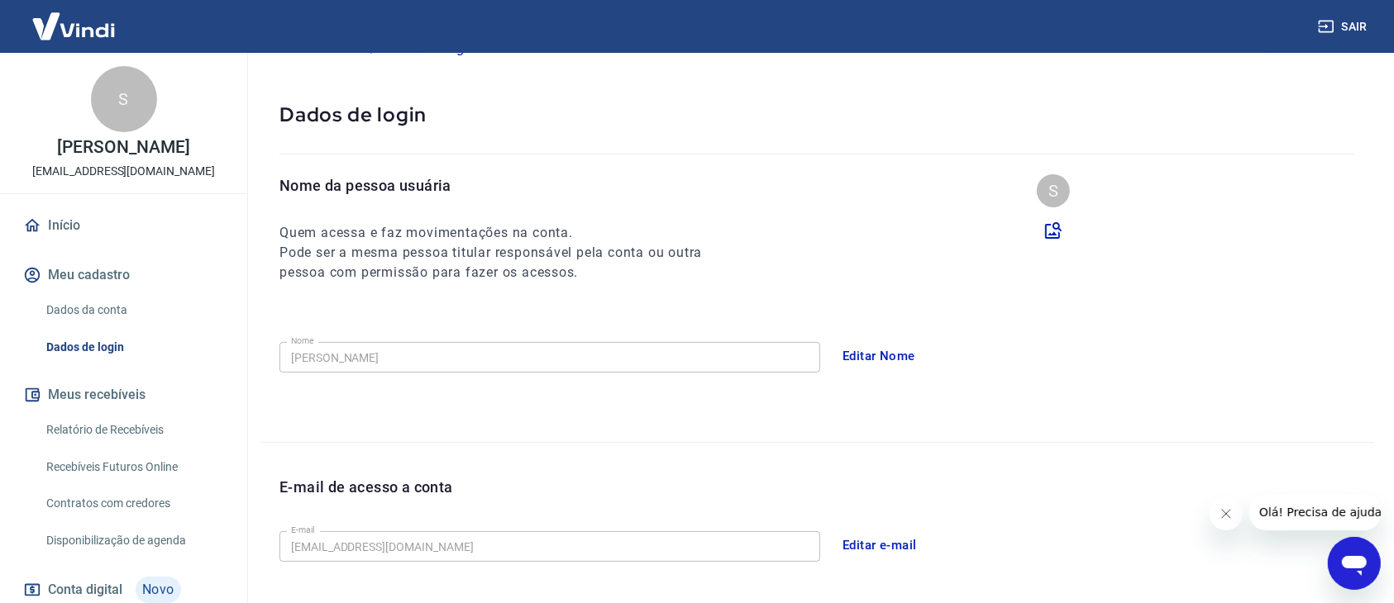
scroll to position [455, 0]
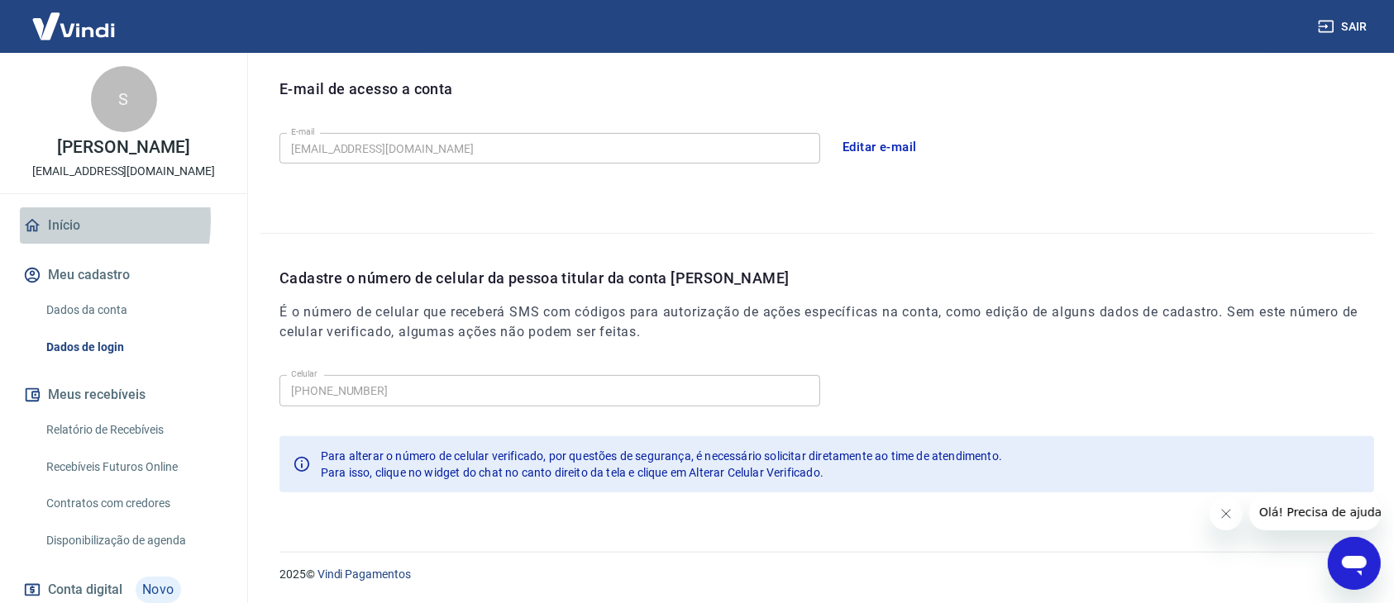
click at [34, 235] on icon at bounding box center [32, 226] width 18 height 18
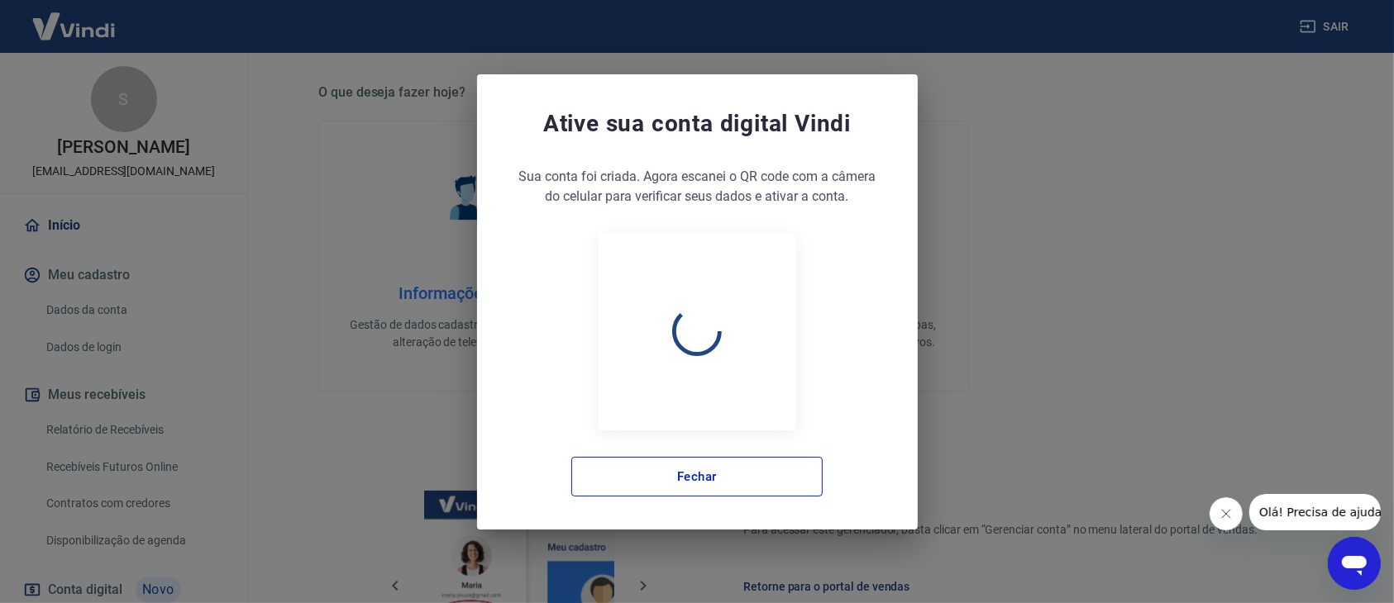
scroll to position [854, 0]
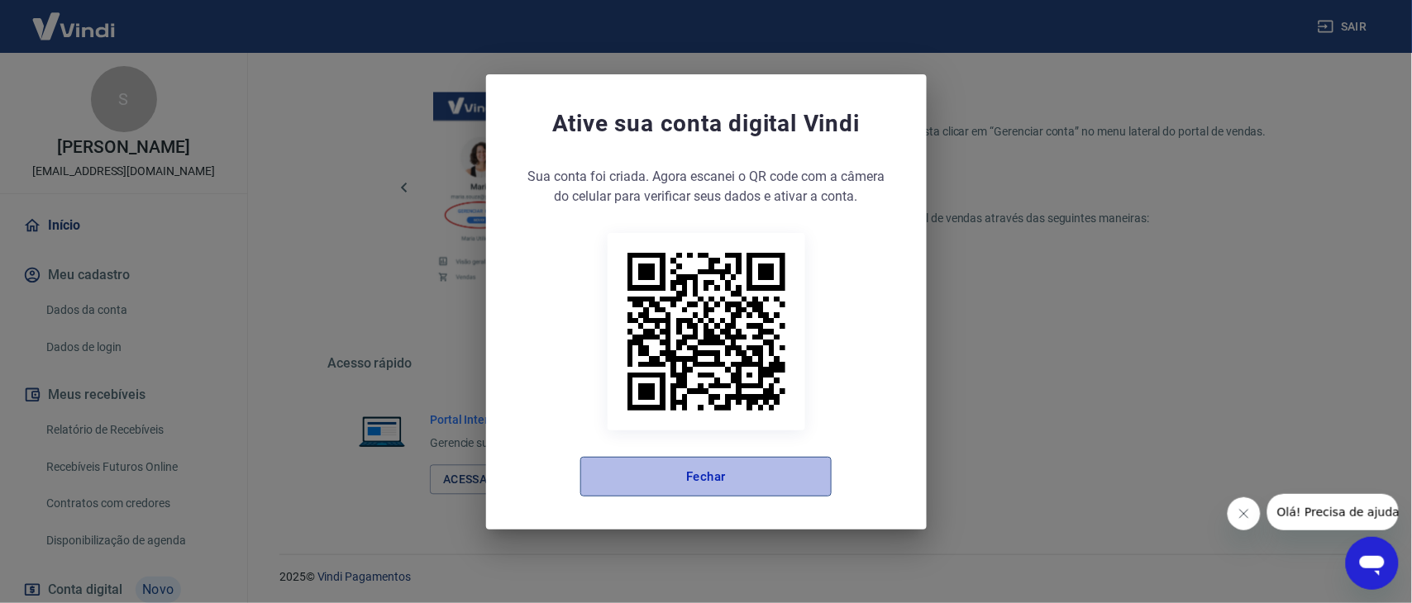
click at [747, 474] on button "Fechar" at bounding box center [705, 477] width 251 height 40
